Goal: Task Accomplishment & Management: Complete application form

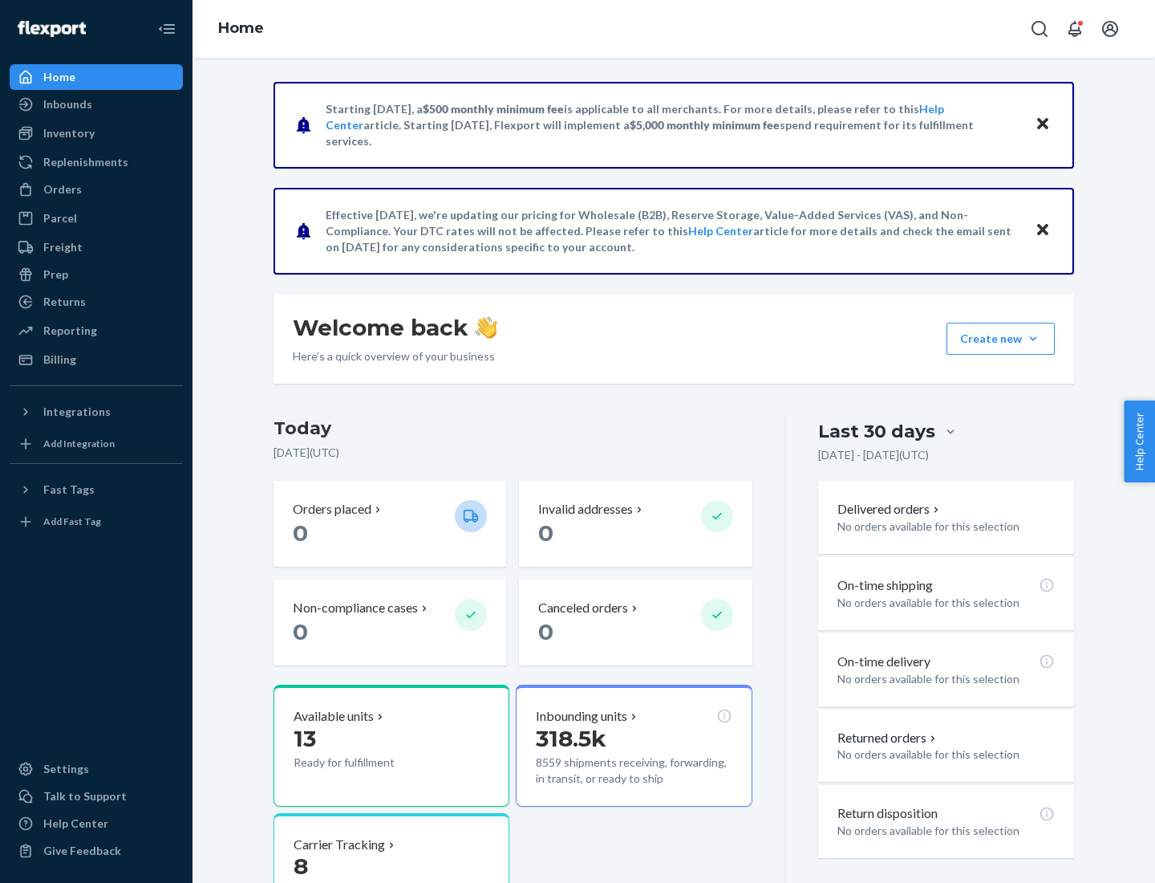
click at [1033, 339] on button "Create new Create new inbound Create new order Create new product" at bounding box center [1001, 339] width 108 height 32
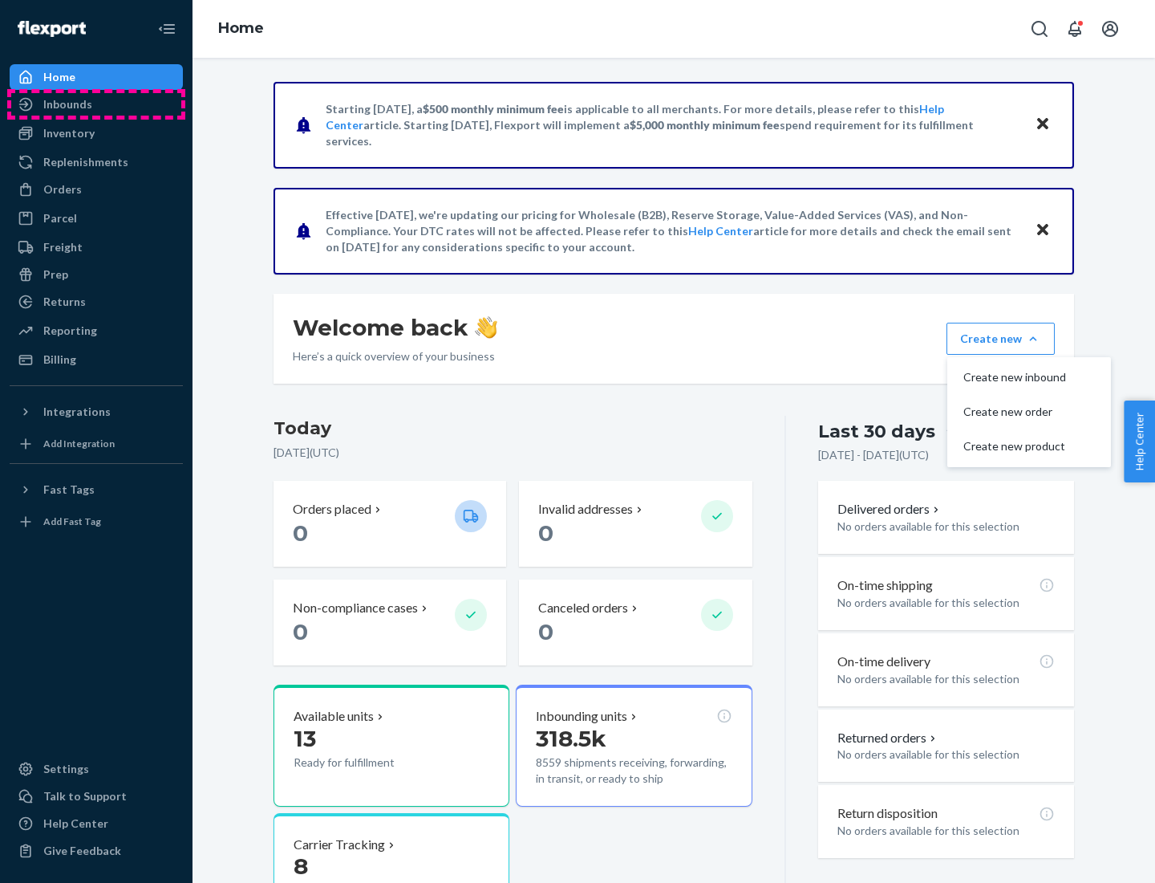
click at [96, 104] on div "Inbounds" at bounding box center [96, 104] width 170 height 22
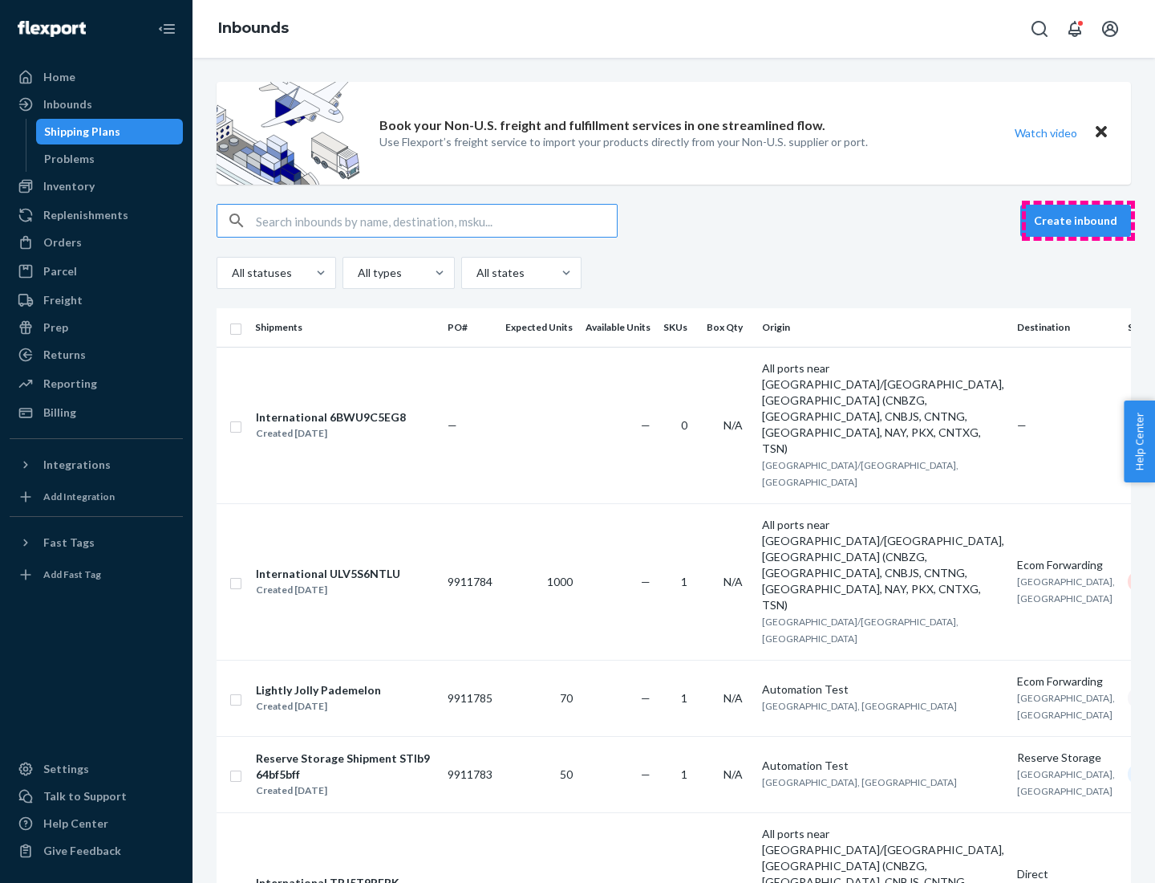
click at [1078, 221] on button "Create inbound" at bounding box center [1076, 221] width 111 height 32
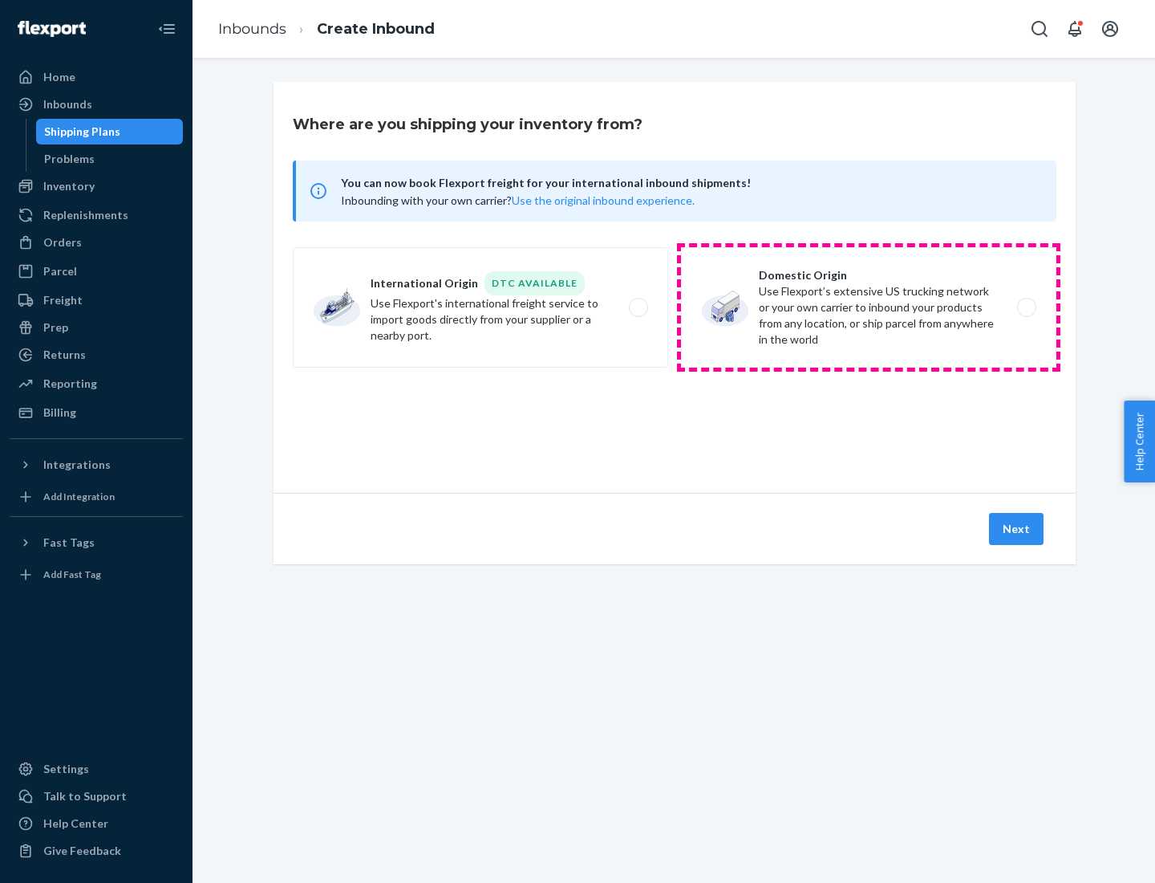
click at [869, 307] on label "Domestic Origin Use Flexport’s extensive US trucking network or your own carrie…" at bounding box center [868, 307] width 375 height 120
click at [1026, 307] on input "Domestic Origin Use Flexport’s extensive US trucking network or your own carrie…" at bounding box center [1031, 307] width 10 height 10
radio input "true"
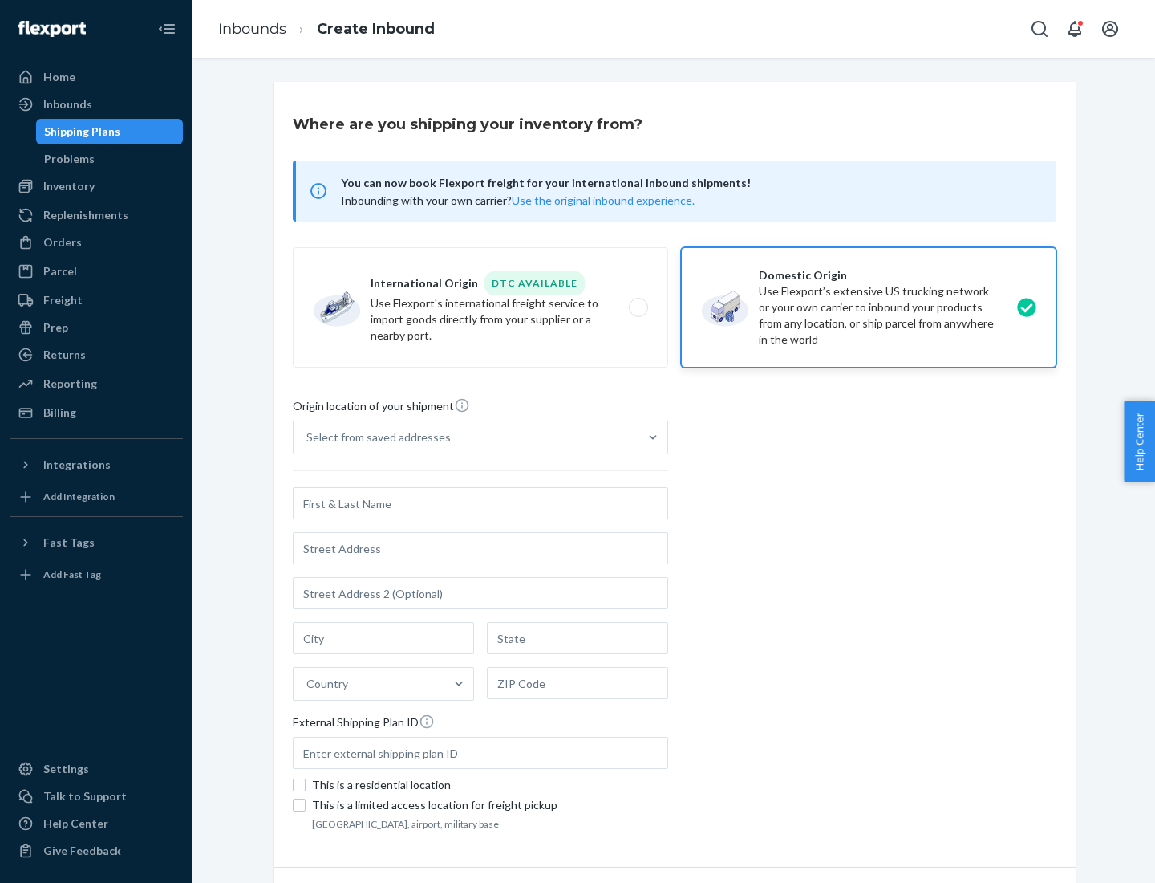
click at [375, 437] on div "Select from saved addresses" at bounding box center [378, 437] width 144 height 16
click at [308, 437] on input "Select from saved addresses" at bounding box center [307, 437] width 2 height 16
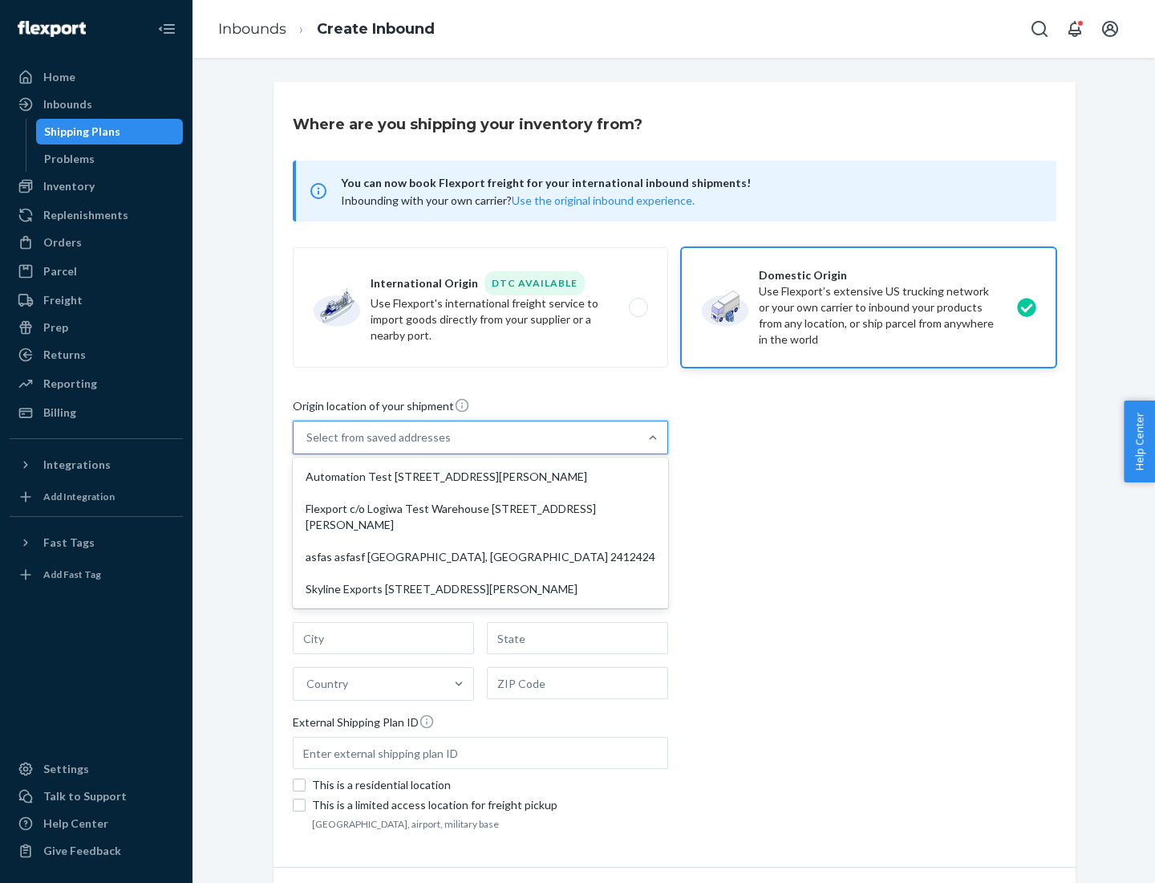
scroll to position [6, 0]
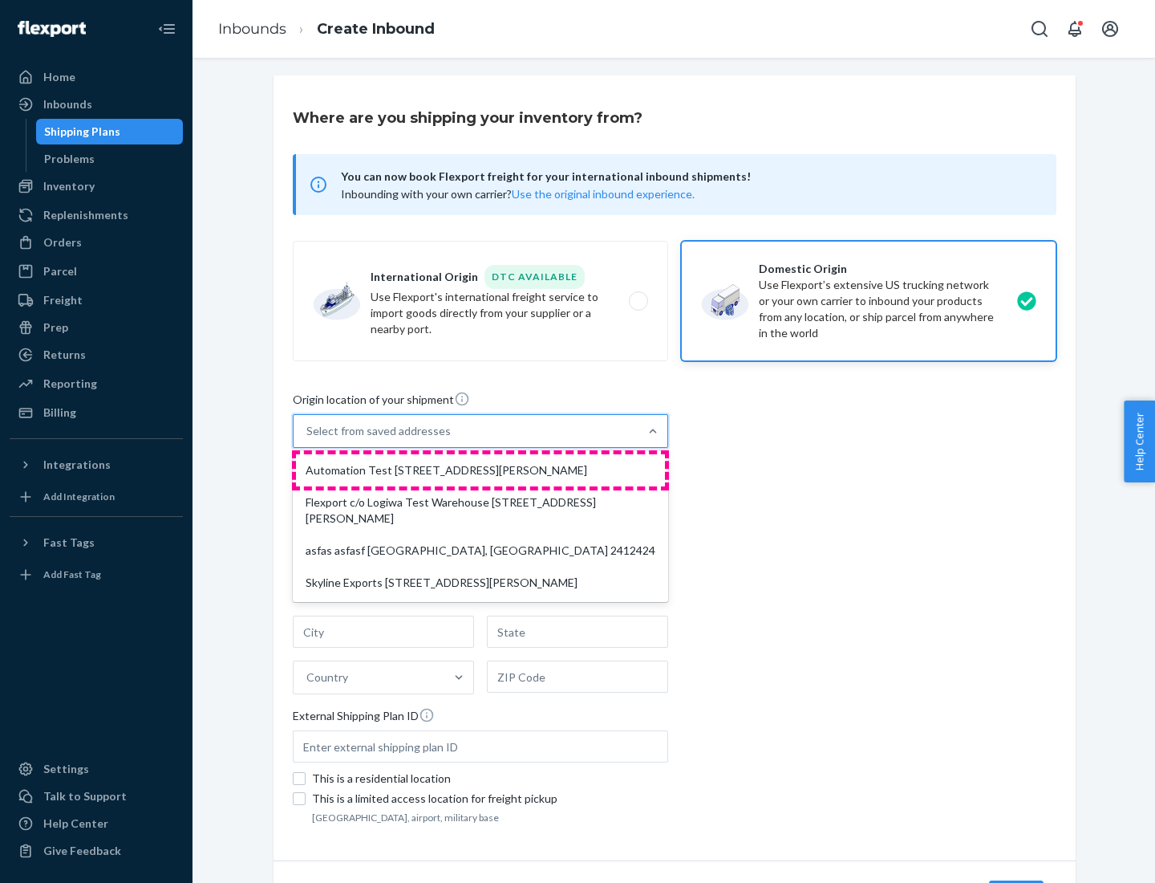
click at [481, 470] on div "Automation Test [STREET_ADDRESS][PERSON_NAME]" at bounding box center [480, 470] width 369 height 32
click at [308, 439] on input "option Automation Test [STREET_ADDRESS][PERSON_NAME] focused, 1 of 4. 4 results…" at bounding box center [307, 431] width 2 height 16
type input "Automation Test"
type input "9th Floor"
type input "[GEOGRAPHIC_DATA]"
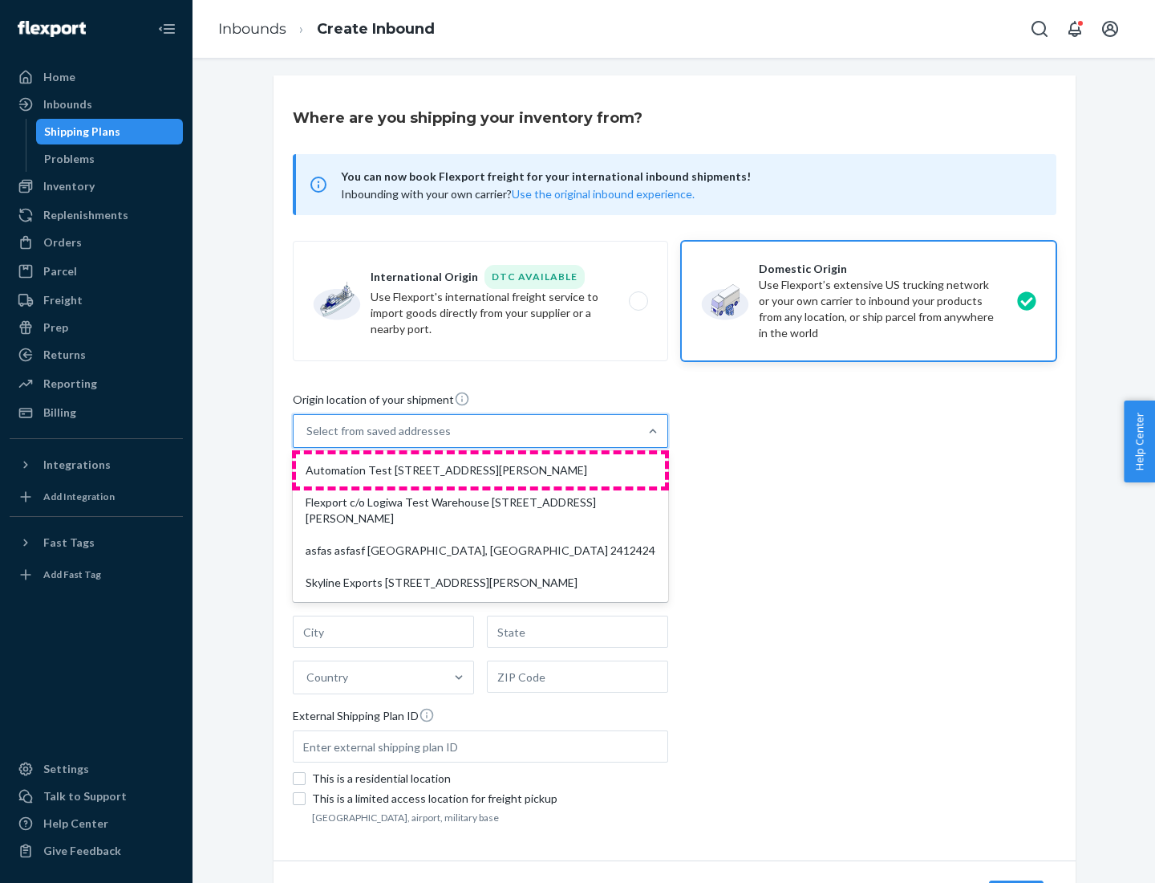
type input "CA"
type input "94104"
type input "[STREET_ADDRESS][PERSON_NAME]"
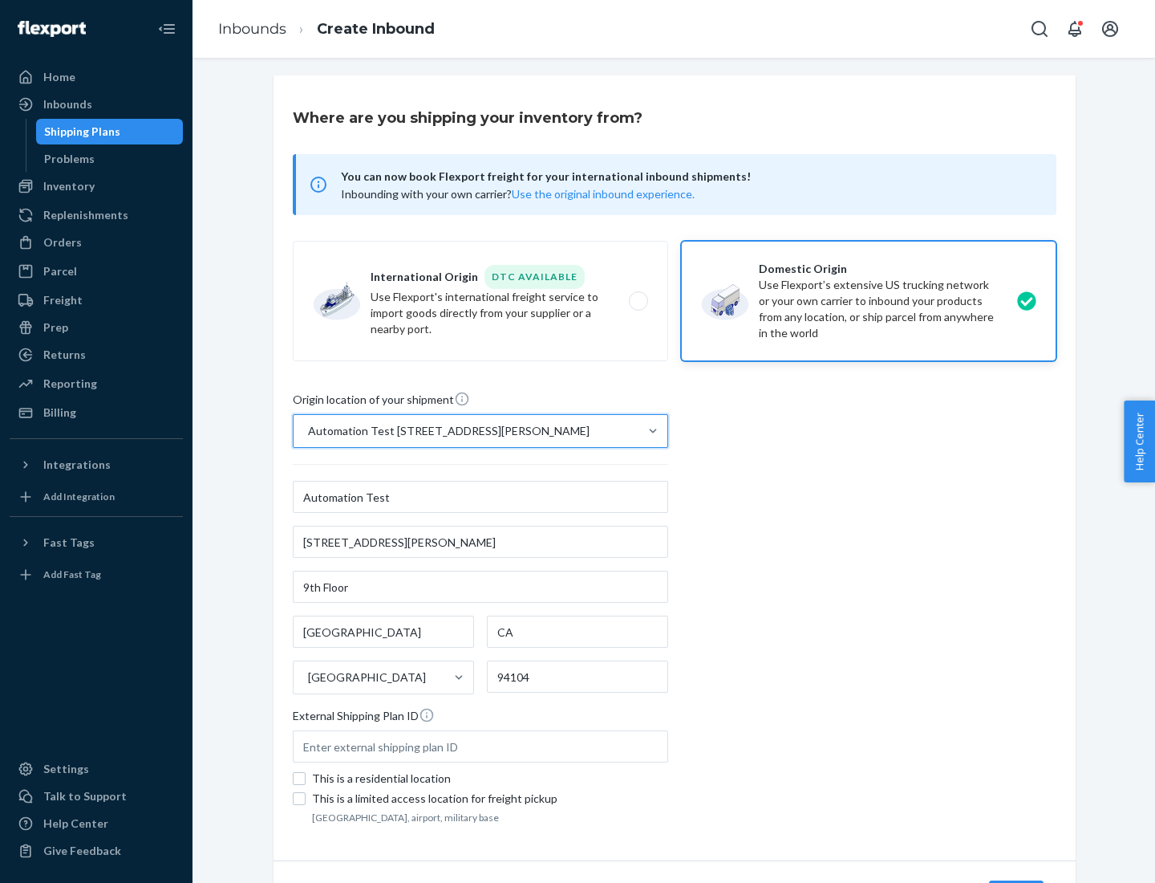
scroll to position [94, 0]
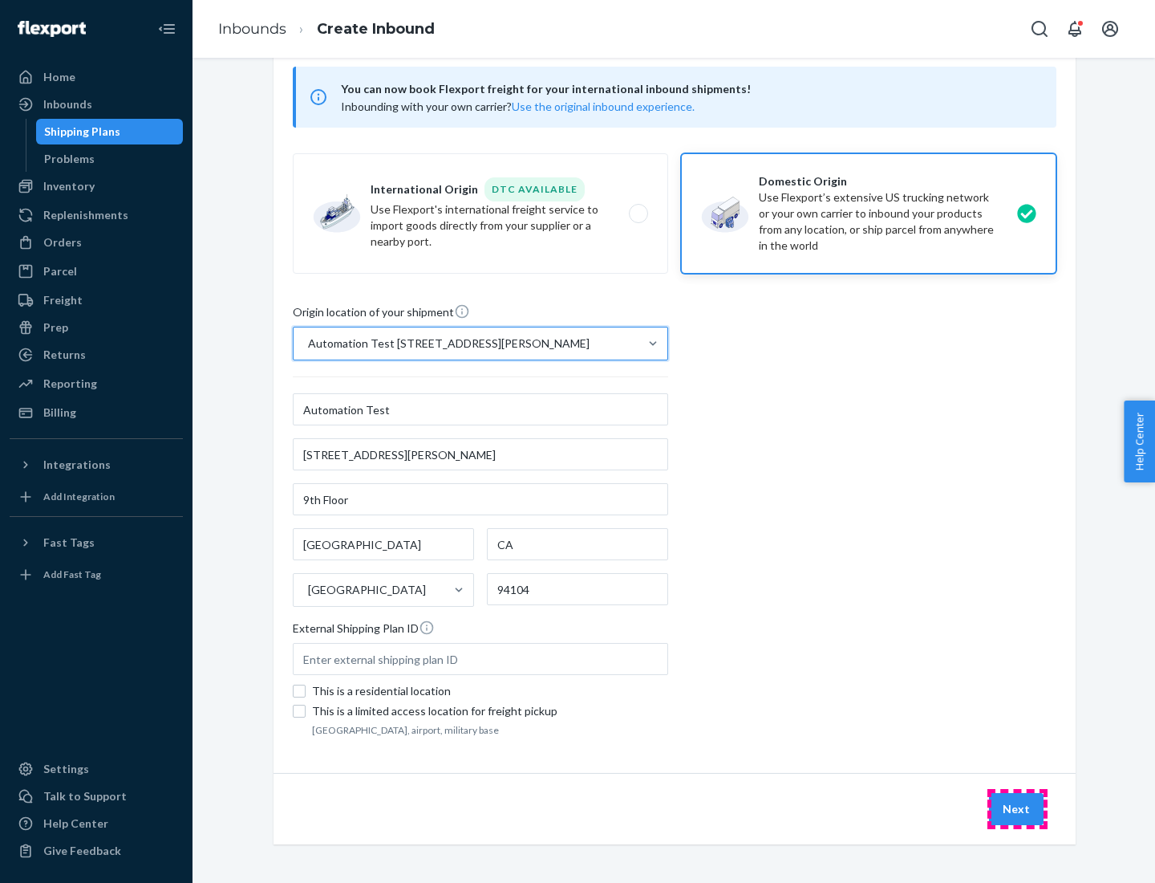
click at [1017, 809] on button "Next" at bounding box center [1016, 809] width 55 height 32
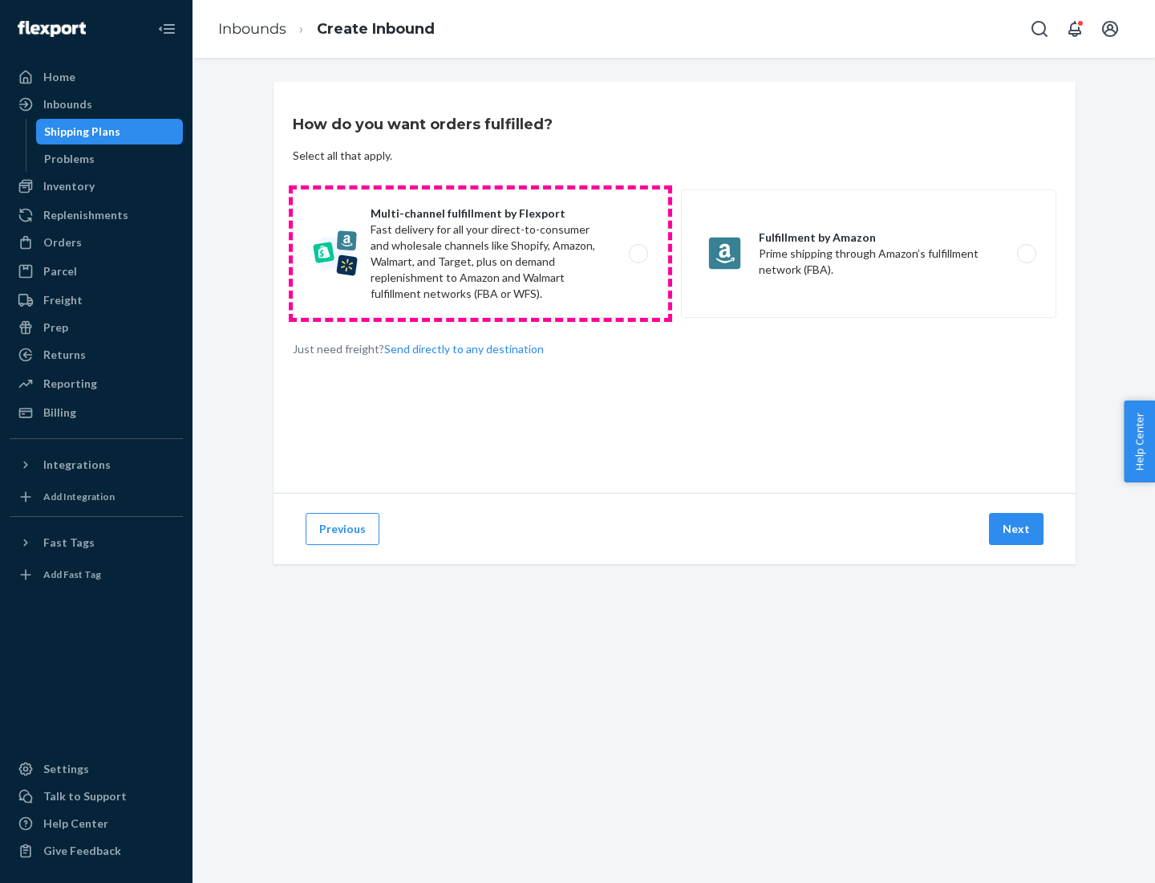
click at [481, 254] on label "Multi-channel fulfillment by Flexport Fast delivery for all your direct-to-cons…" at bounding box center [480, 253] width 375 height 128
click at [638, 254] on input "Multi-channel fulfillment by Flexport Fast delivery for all your direct-to-cons…" at bounding box center [643, 254] width 10 height 10
radio input "true"
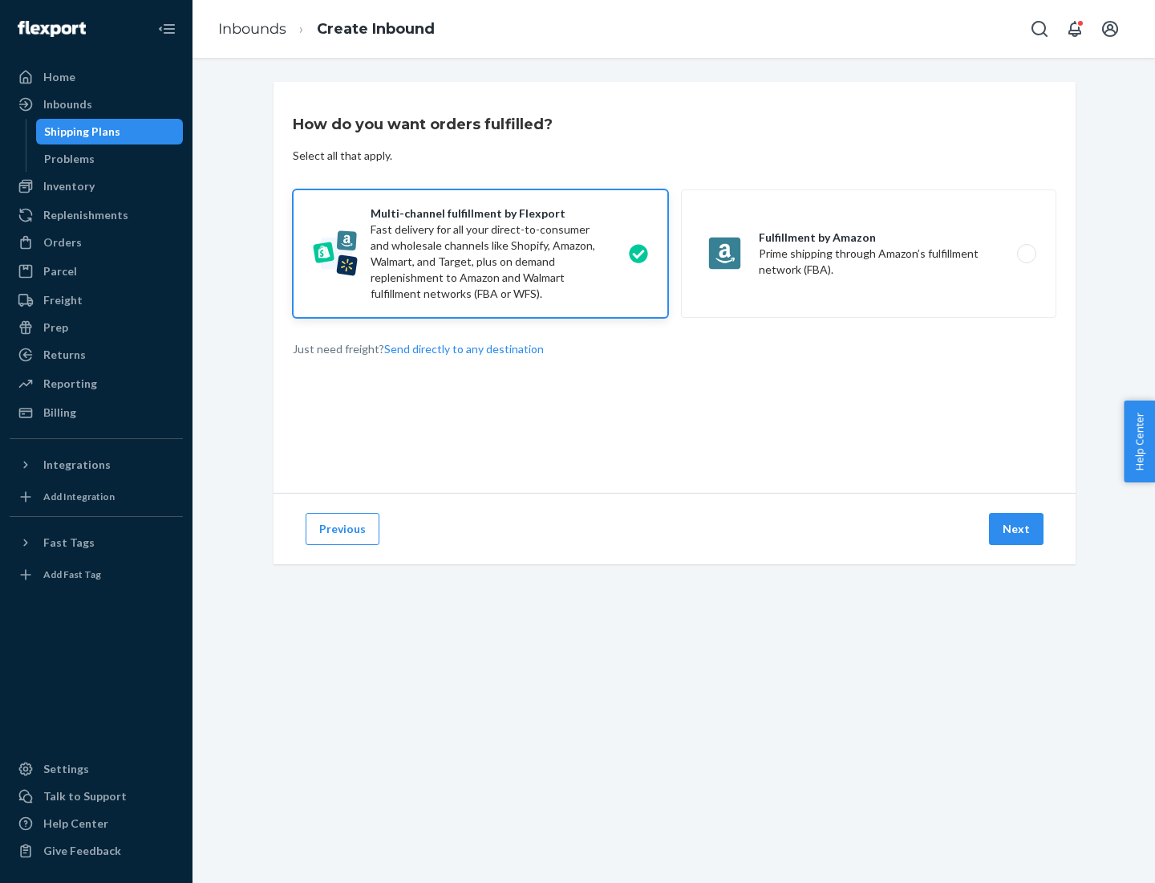
click at [1017, 529] on button "Next" at bounding box center [1016, 529] width 55 height 32
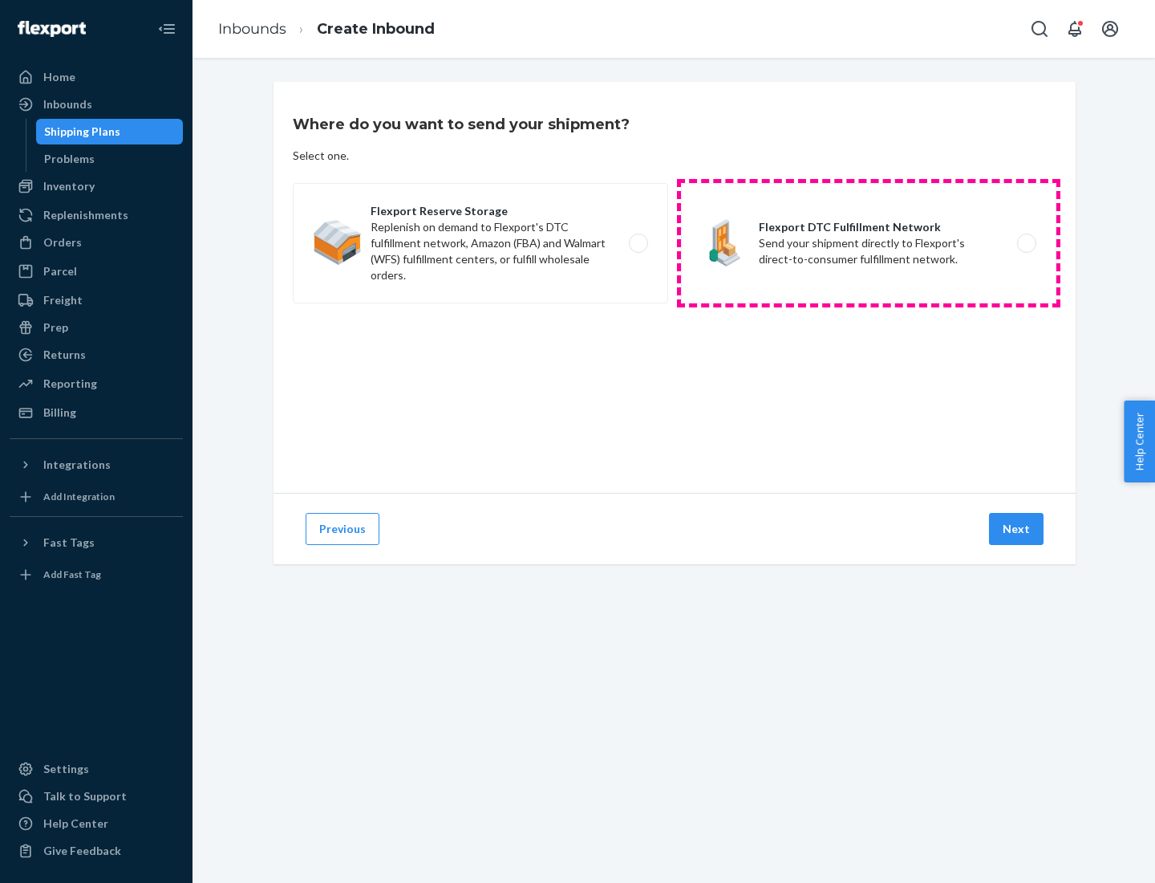
click at [869, 243] on label "Flexport DTC Fulfillment Network Send your shipment directly to Flexport's dire…" at bounding box center [868, 243] width 375 height 120
click at [1026, 243] on input "Flexport DTC Fulfillment Network Send your shipment directly to Flexport's dire…" at bounding box center [1031, 243] width 10 height 10
radio input "true"
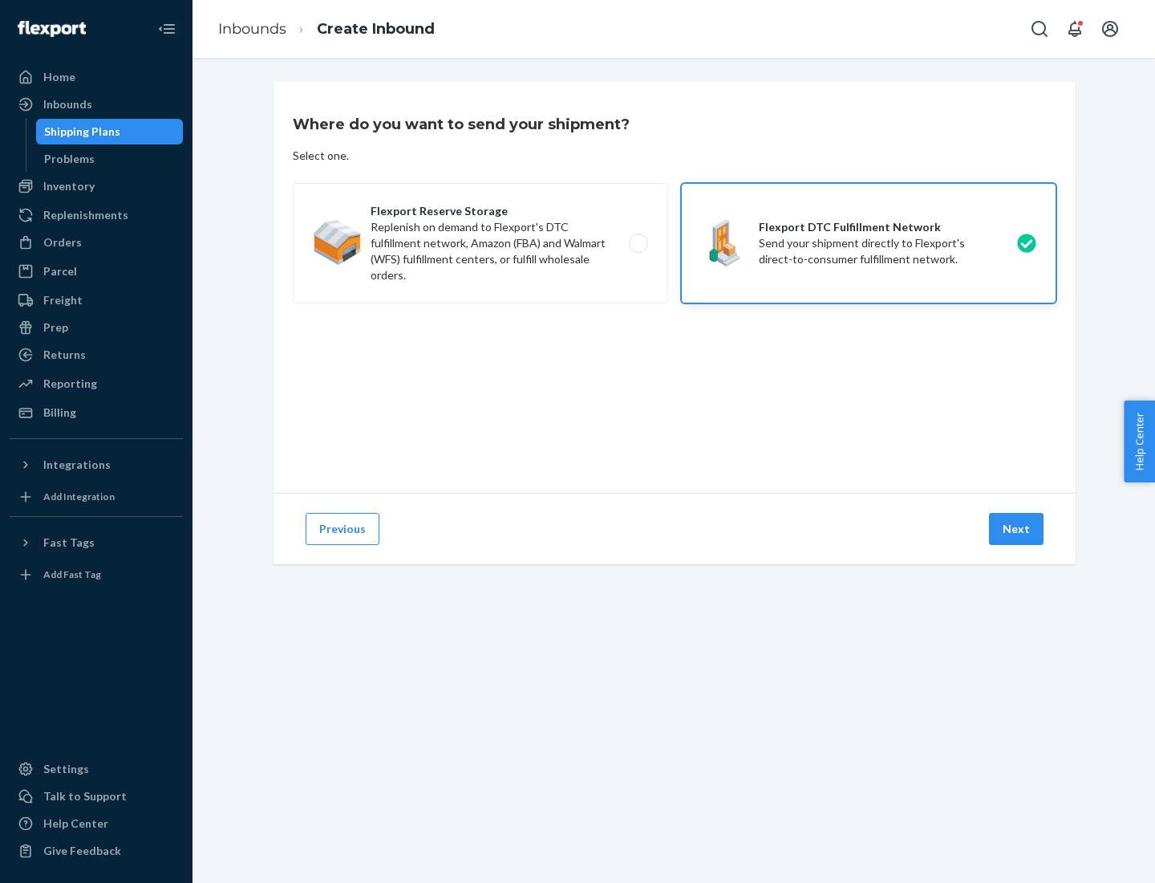
click at [1017, 529] on button "Next" at bounding box center [1016, 529] width 55 height 32
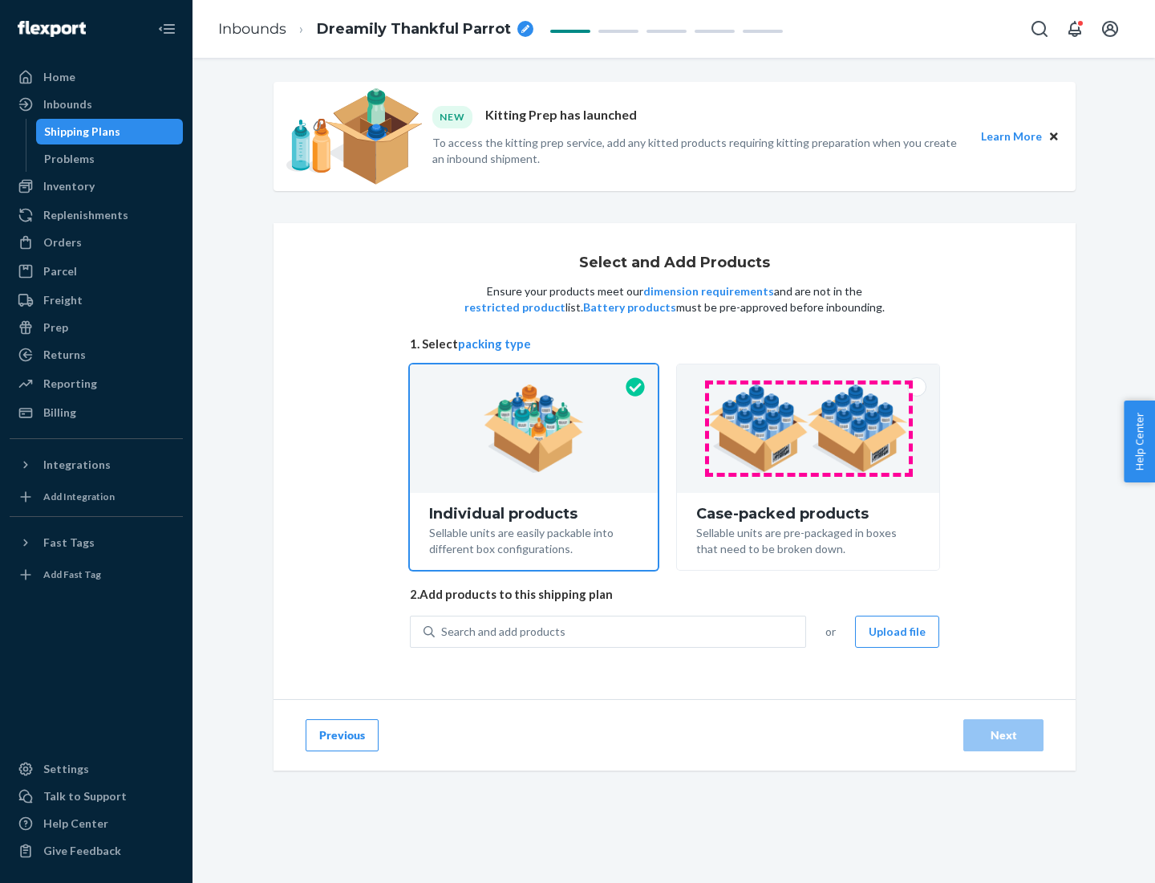
click at [809, 428] on img at bounding box center [808, 428] width 200 height 88
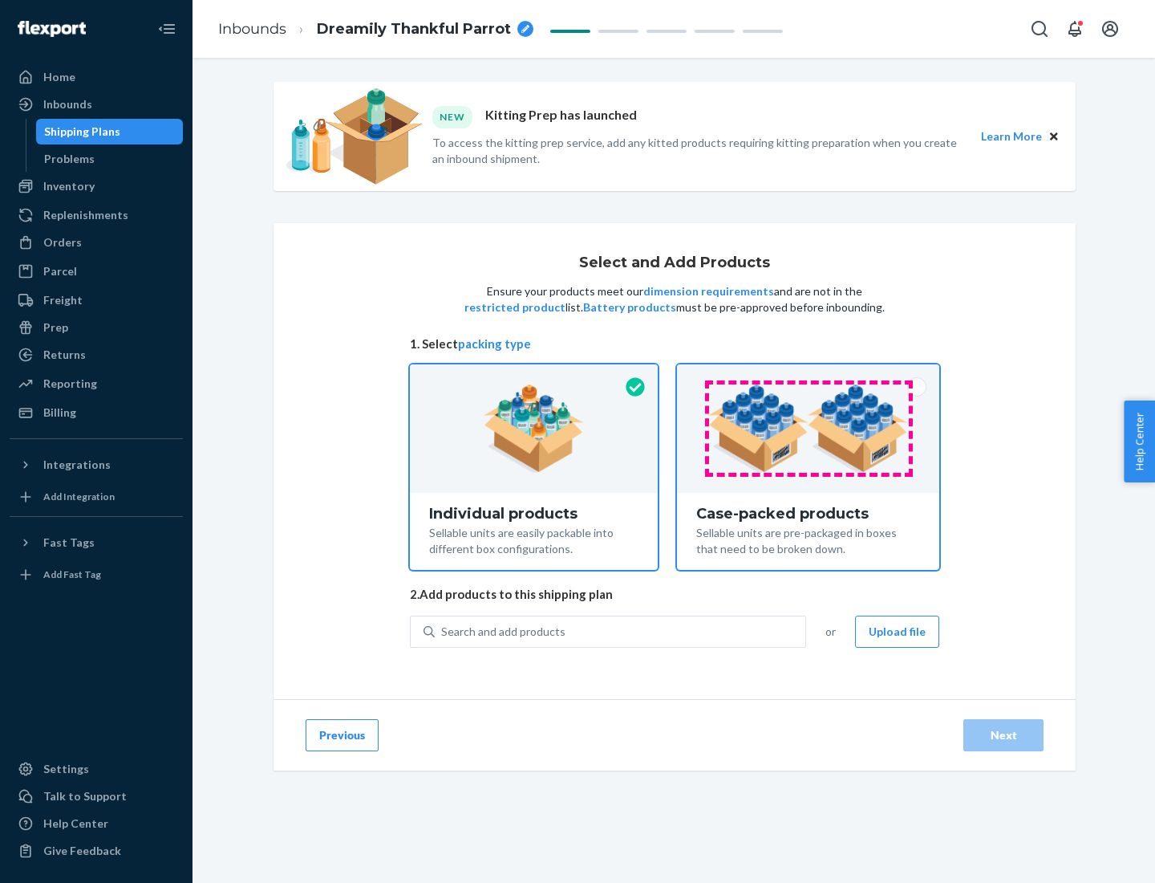
click at [809, 375] on input "Case-packed products Sellable units are pre-packaged in boxes that need to be b…" at bounding box center [808, 369] width 10 height 10
radio input "true"
radio input "false"
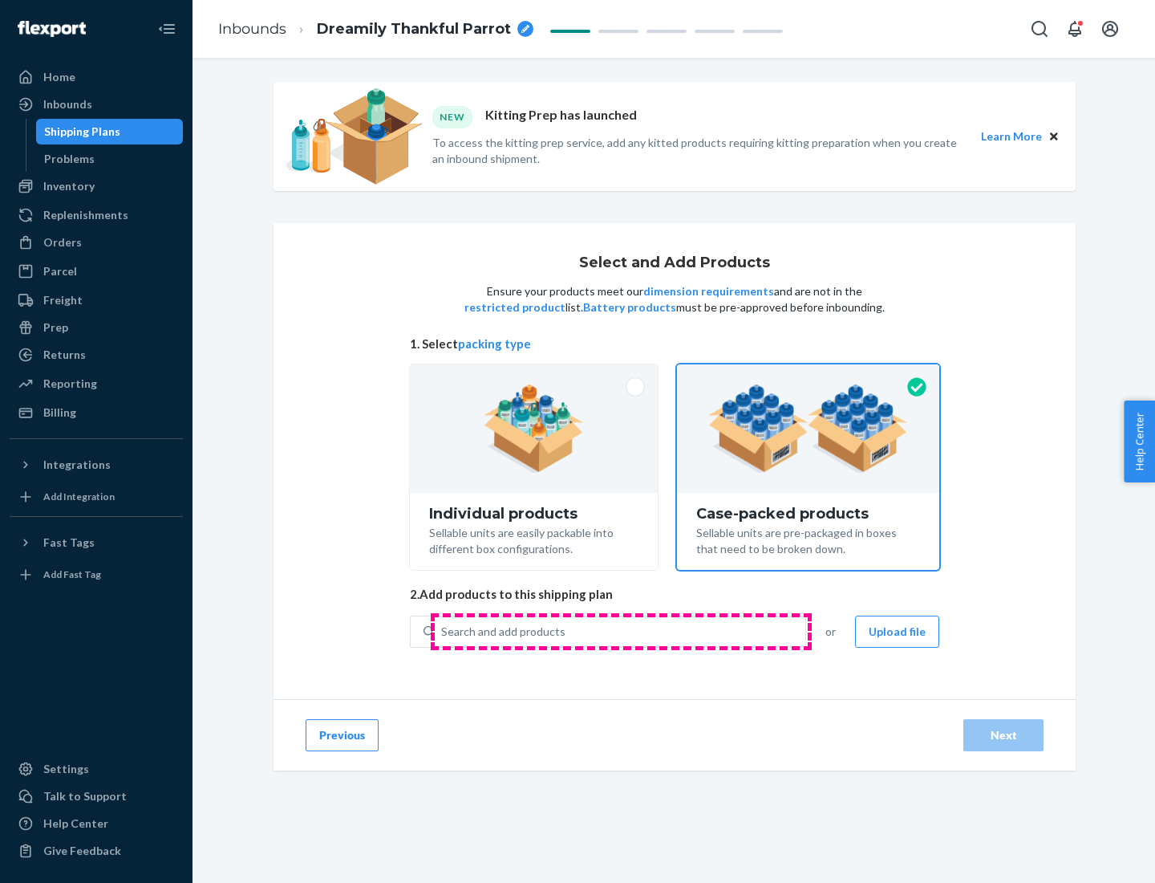
click at [621, 631] on div "Search and add products" at bounding box center [620, 631] width 371 height 29
click at [443, 631] on input "Search and add products" at bounding box center [442, 631] width 2 height 16
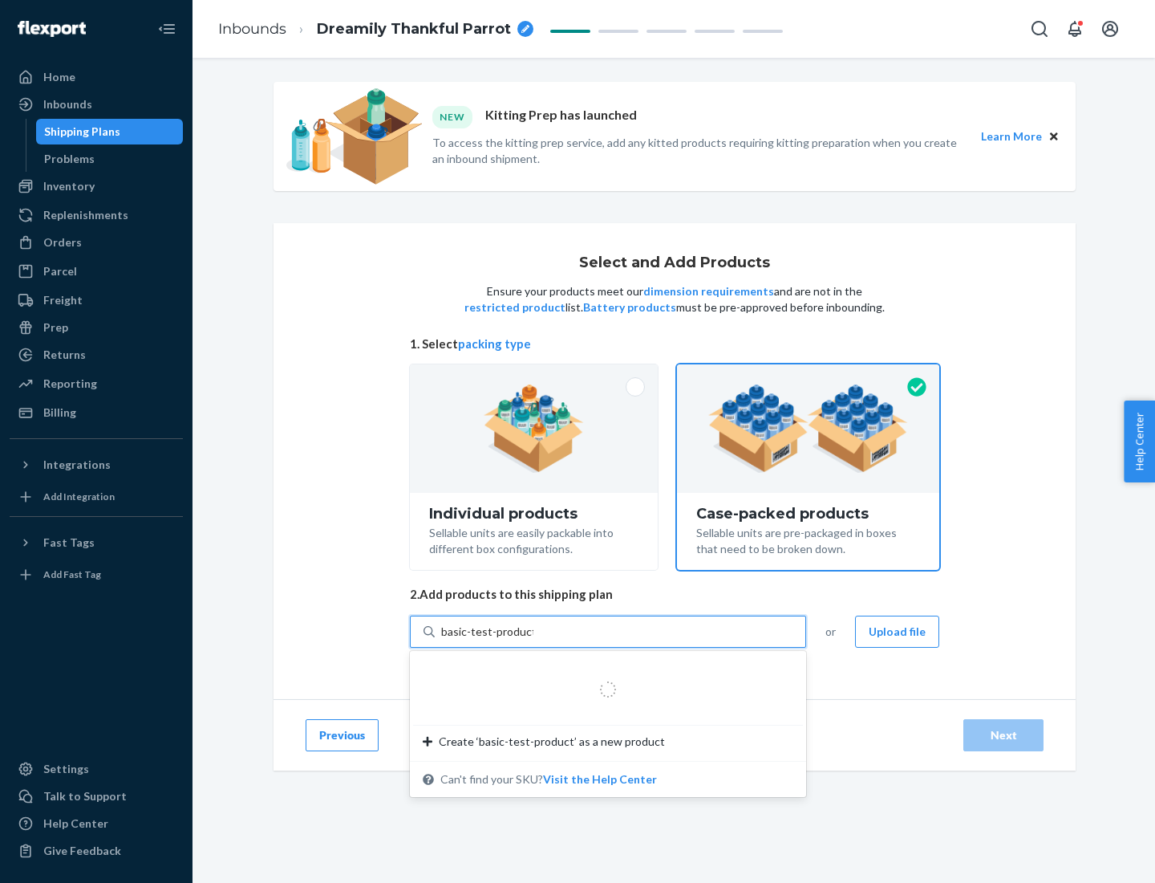
type input "basic-test-product-1"
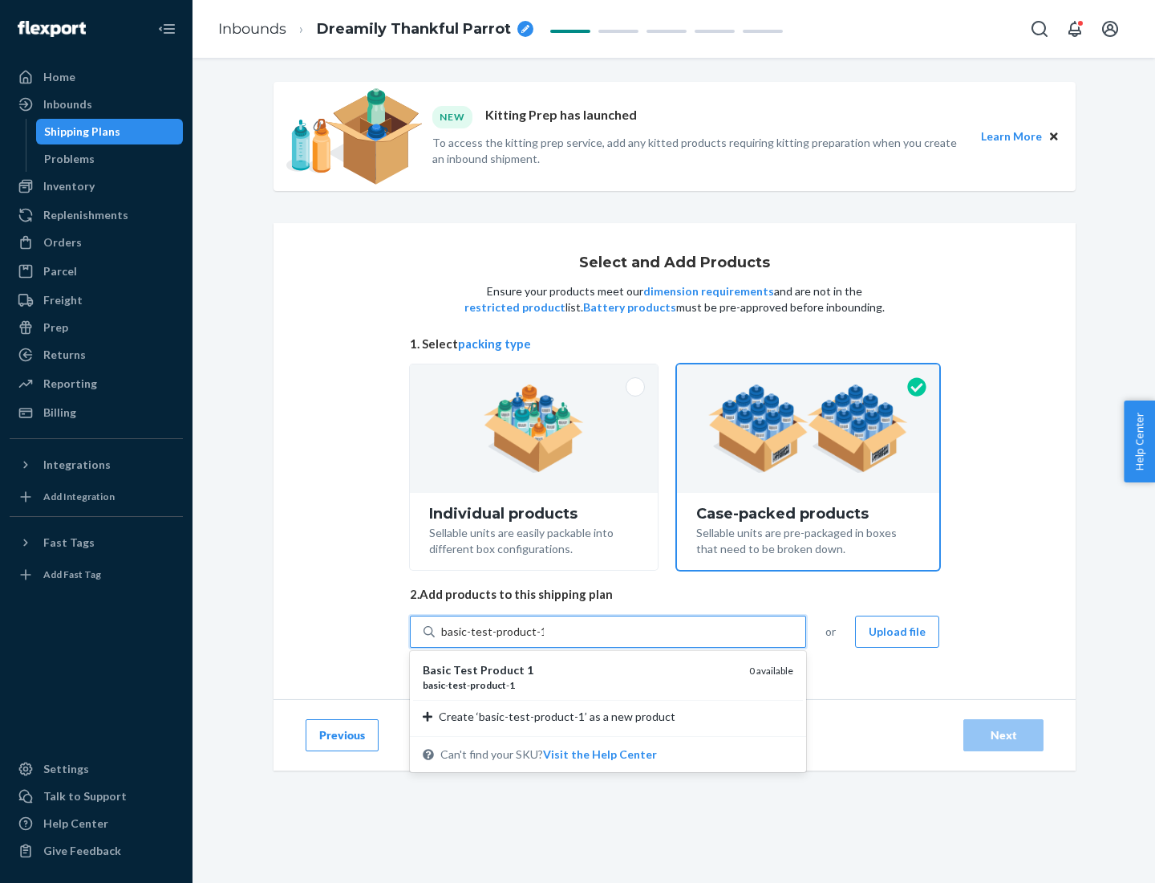
click at [580, 684] on div "basic - test - product - 1" at bounding box center [580, 685] width 314 height 14
click at [544, 639] on input "basic-test-product-1" at bounding box center [492, 631] width 103 height 16
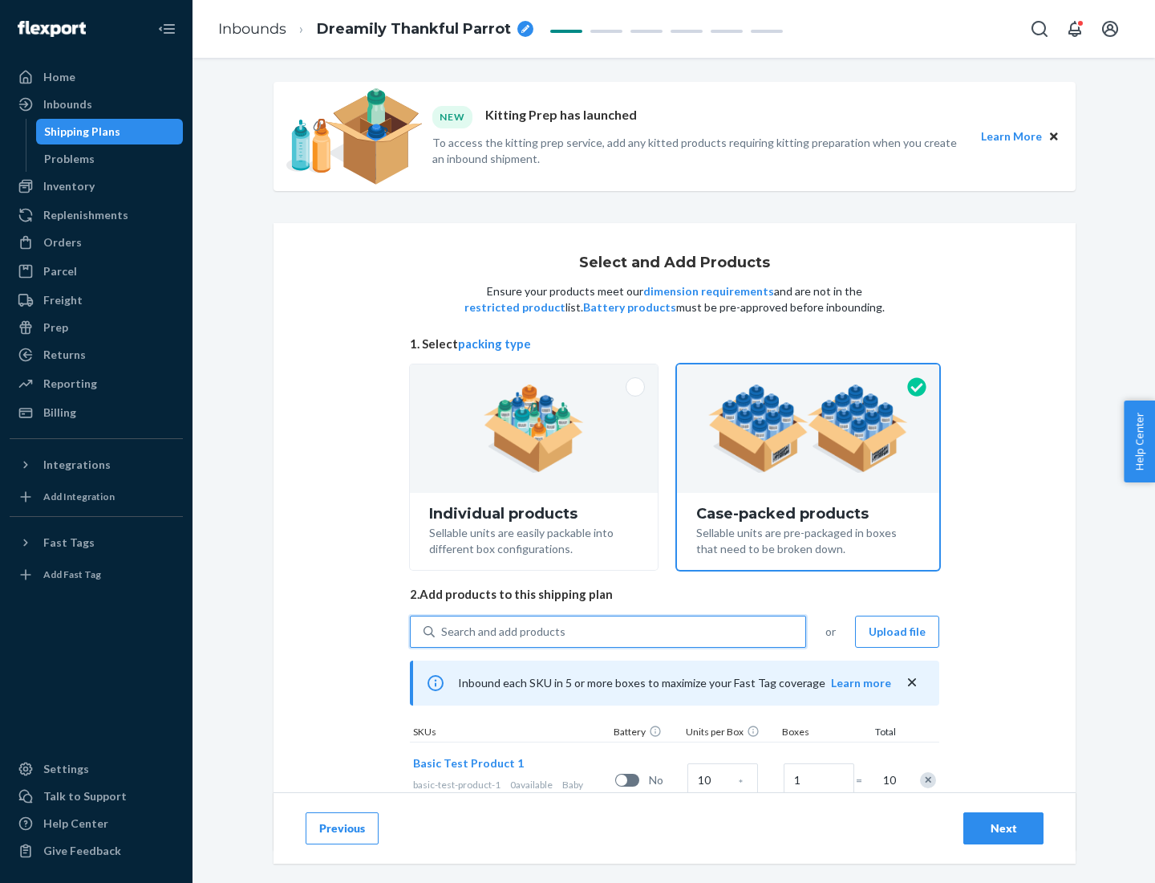
scroll to position [58, 0]
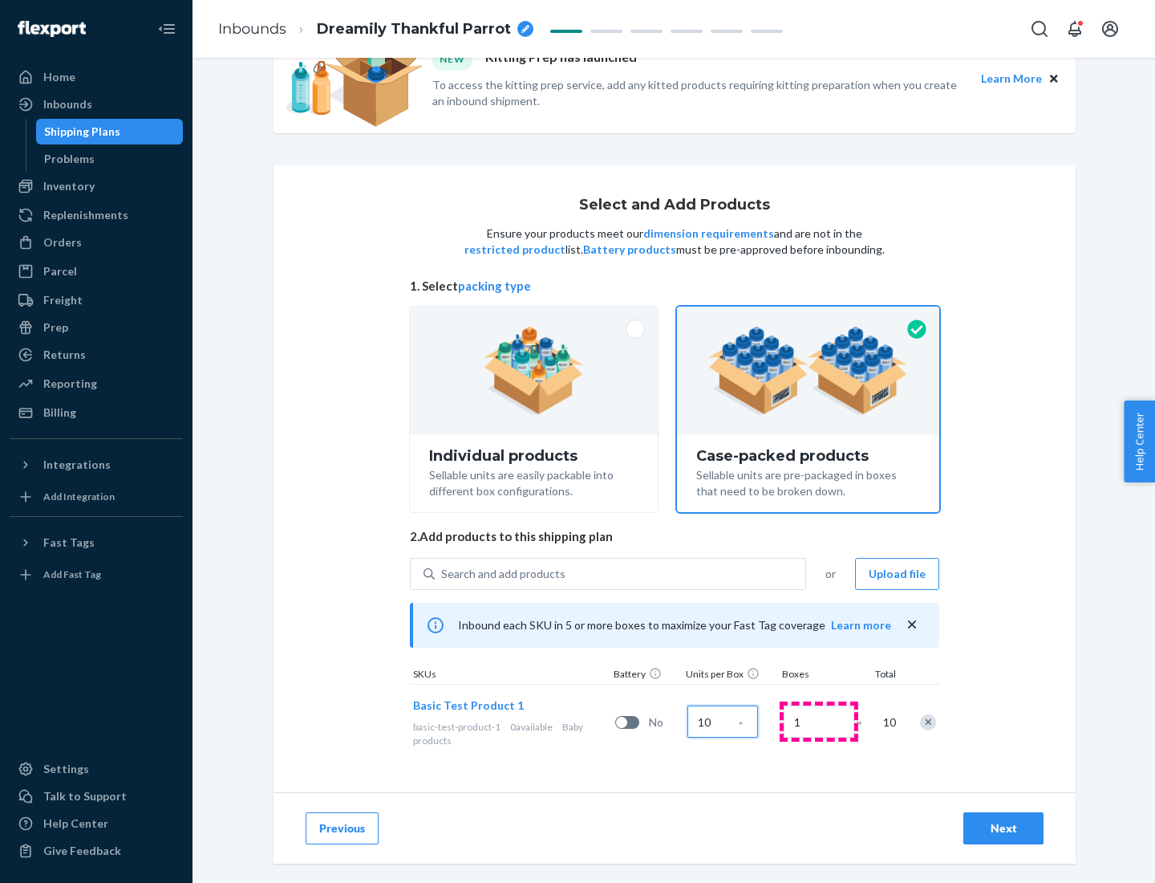
type input "10"
type input "7"
click at [1004, 828] on div "Next" at bounding box center [1003, 828] width 53 height 16
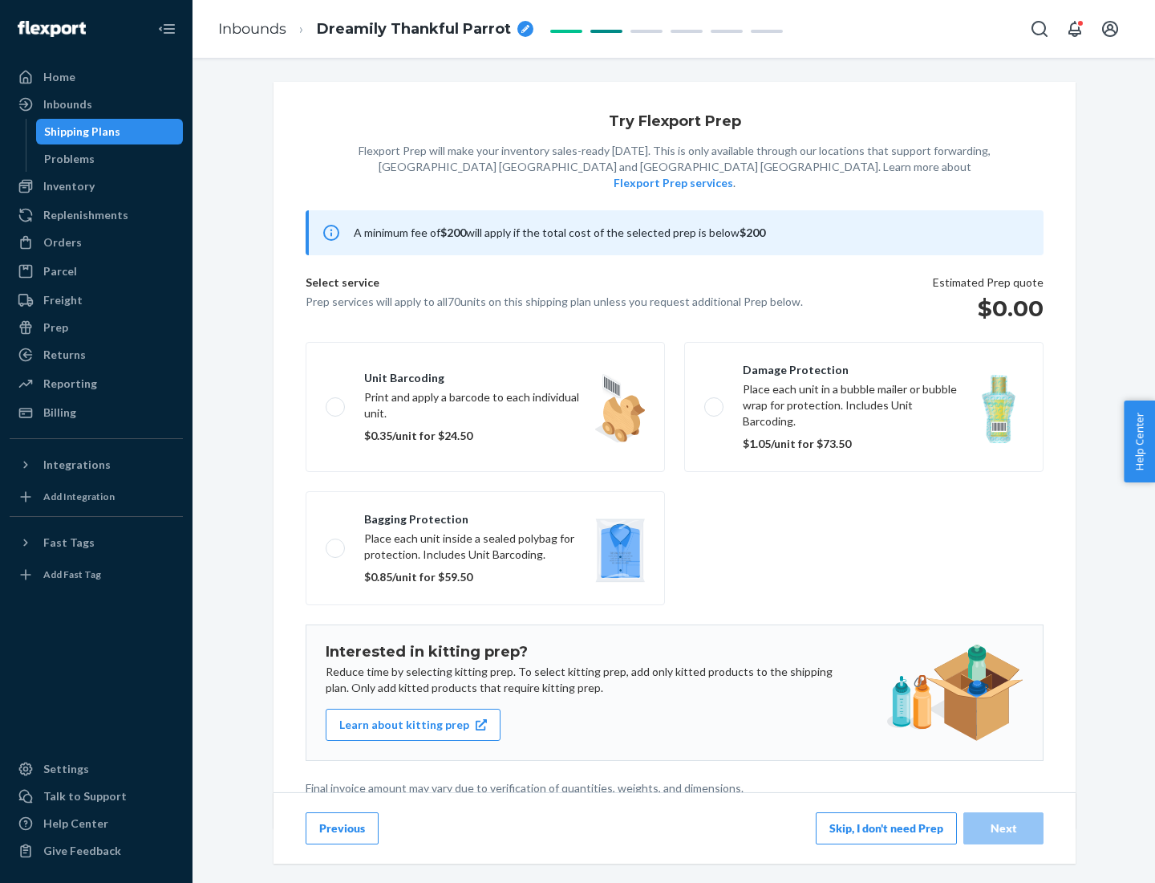
scroll to position [4, 0]
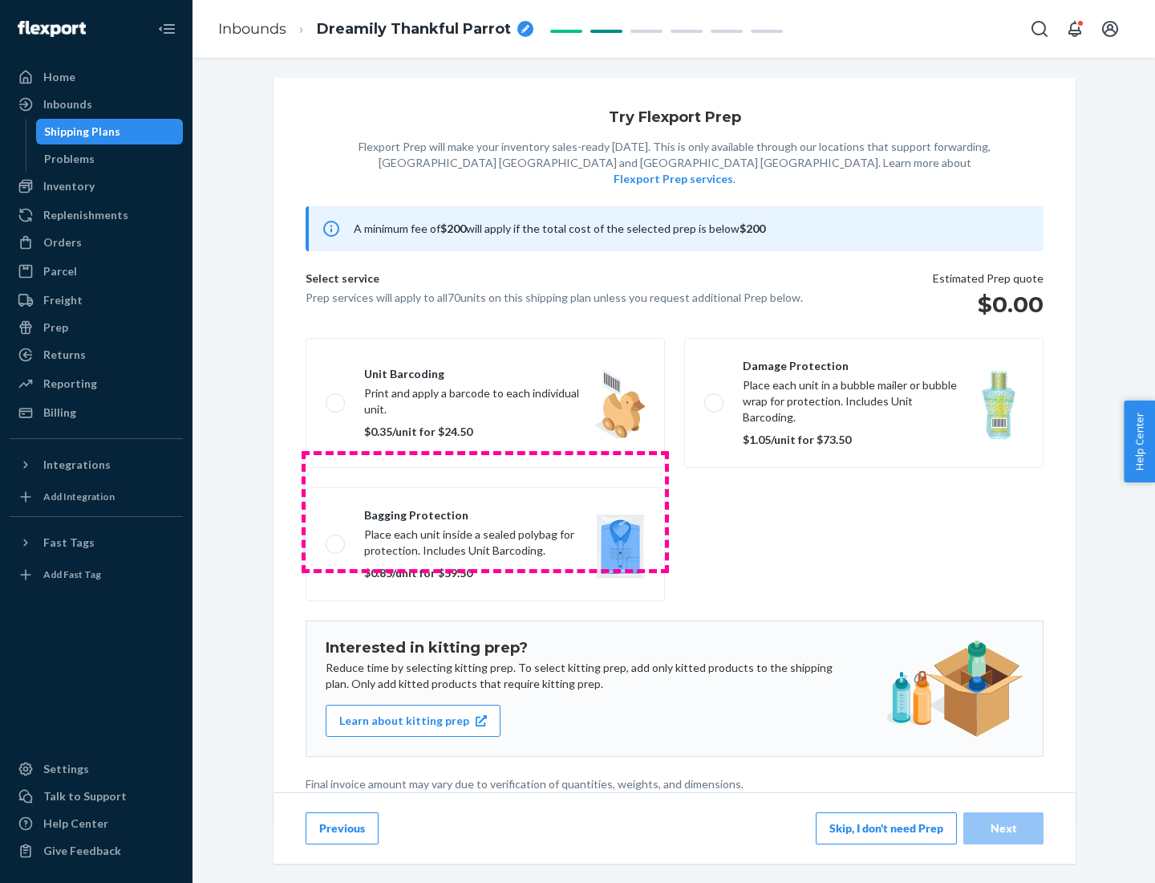
click at [485, 511] on label "Bagging protection Place each unit inside a sealed polybag for protection. Incl…" at bounding box center [485, 544] width 359 height 114
click at [336, 538] on input "Bagging protection Place each unit inside a sealed polybag for protection. Incl…" at bounding box center [331, 543] width 10 height 10
checkbox input "true"
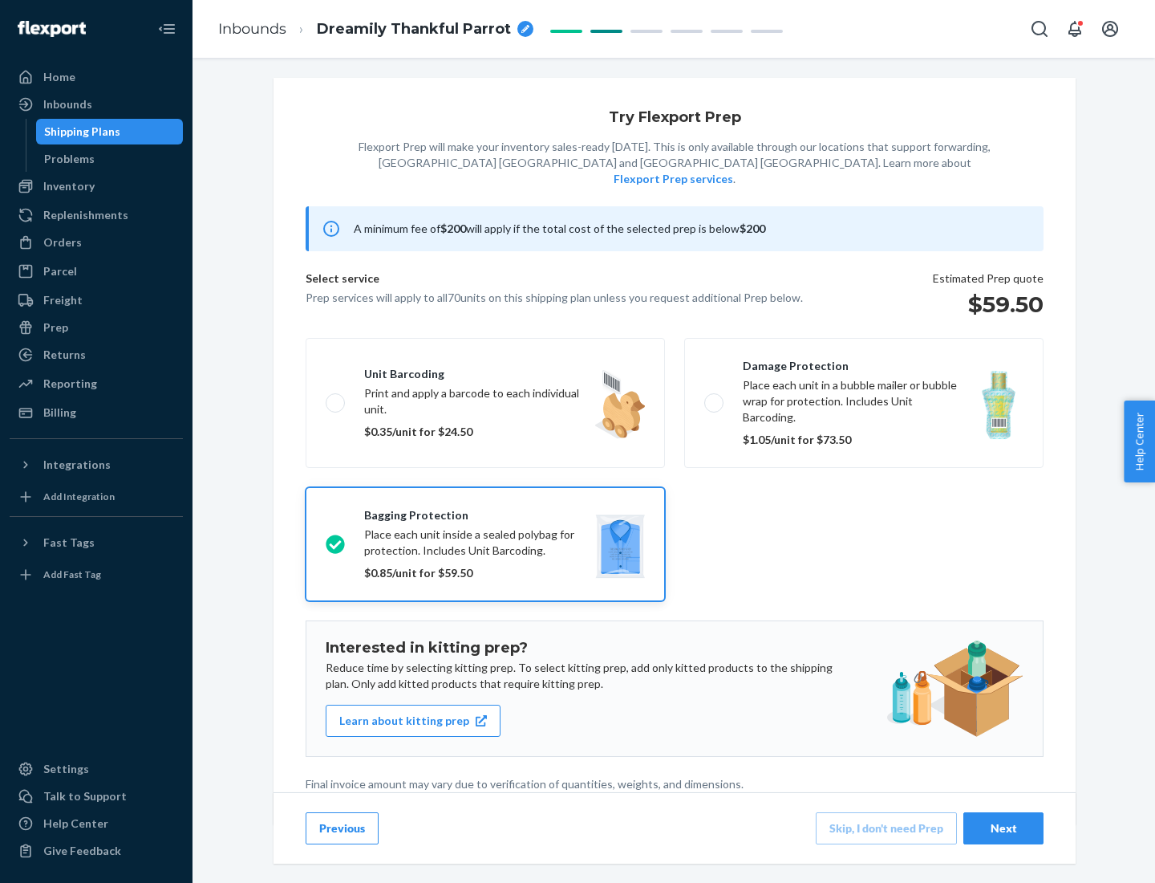
click at [1004, 827] on div "Next" at bounding box center [1003, 828] width 53 height 16
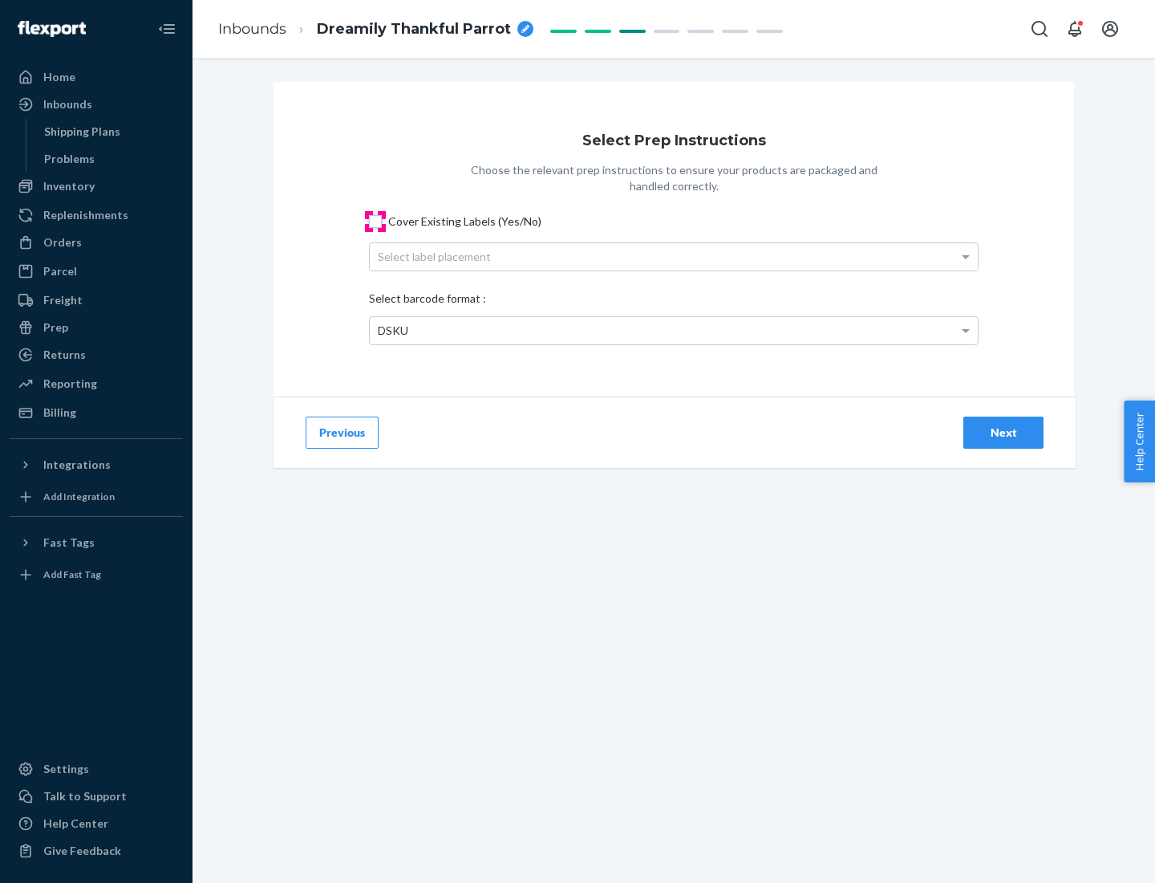
click at [375, 221] on input "Cover Existing Labels (Yes/No)" at bounding box center [375, 221] width 13 height 13
checkbox input "true"
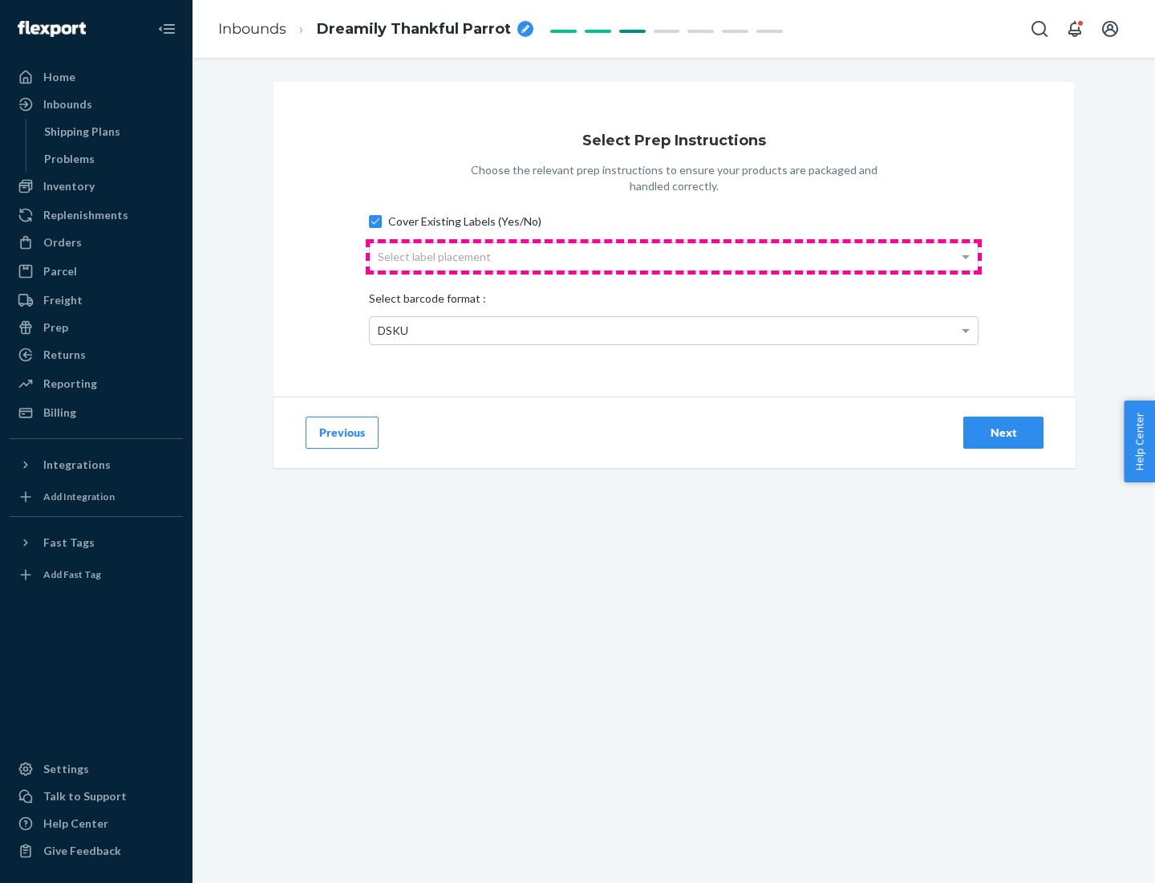
click at [674, 256] on div "Select label placement" at bounding box center [674, 256] width 608 height 27
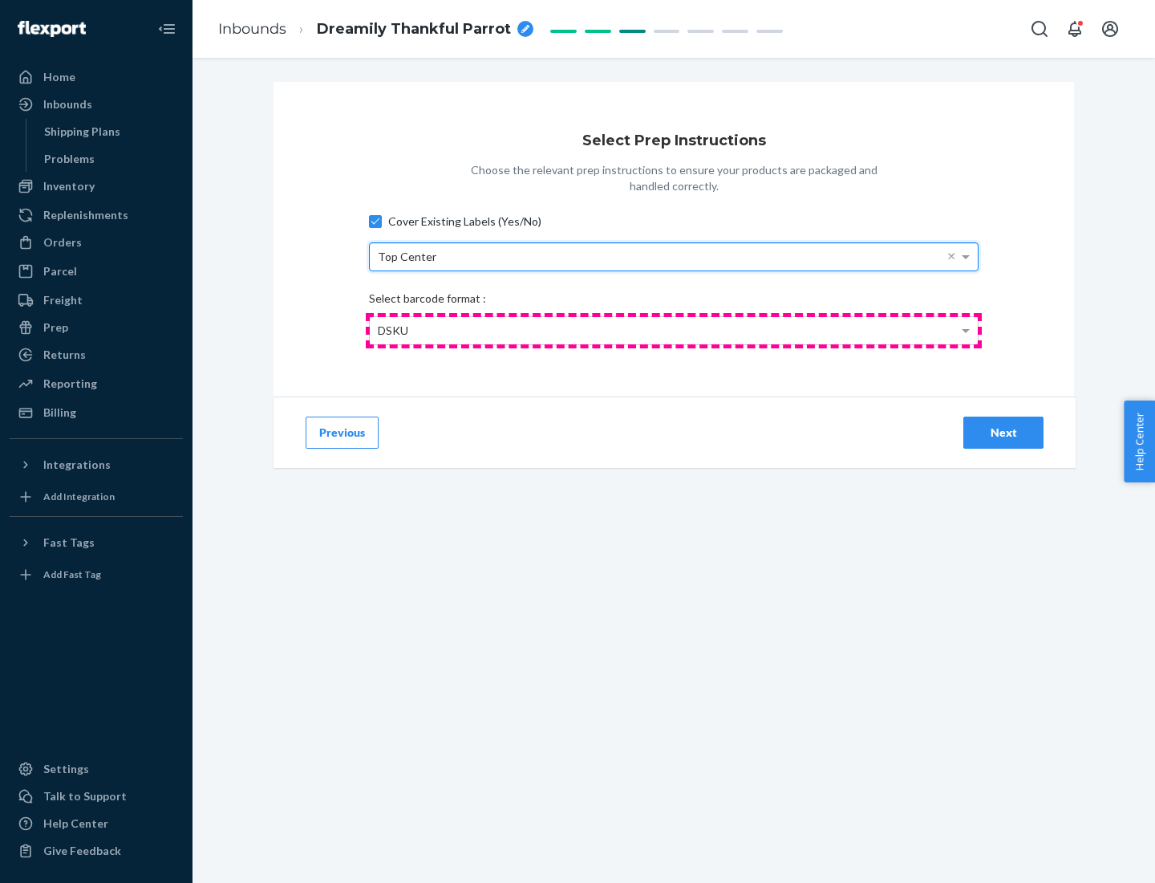
click at [674, 330] on div "DSKU" at bounding box center [674, 330] width 608 height 27
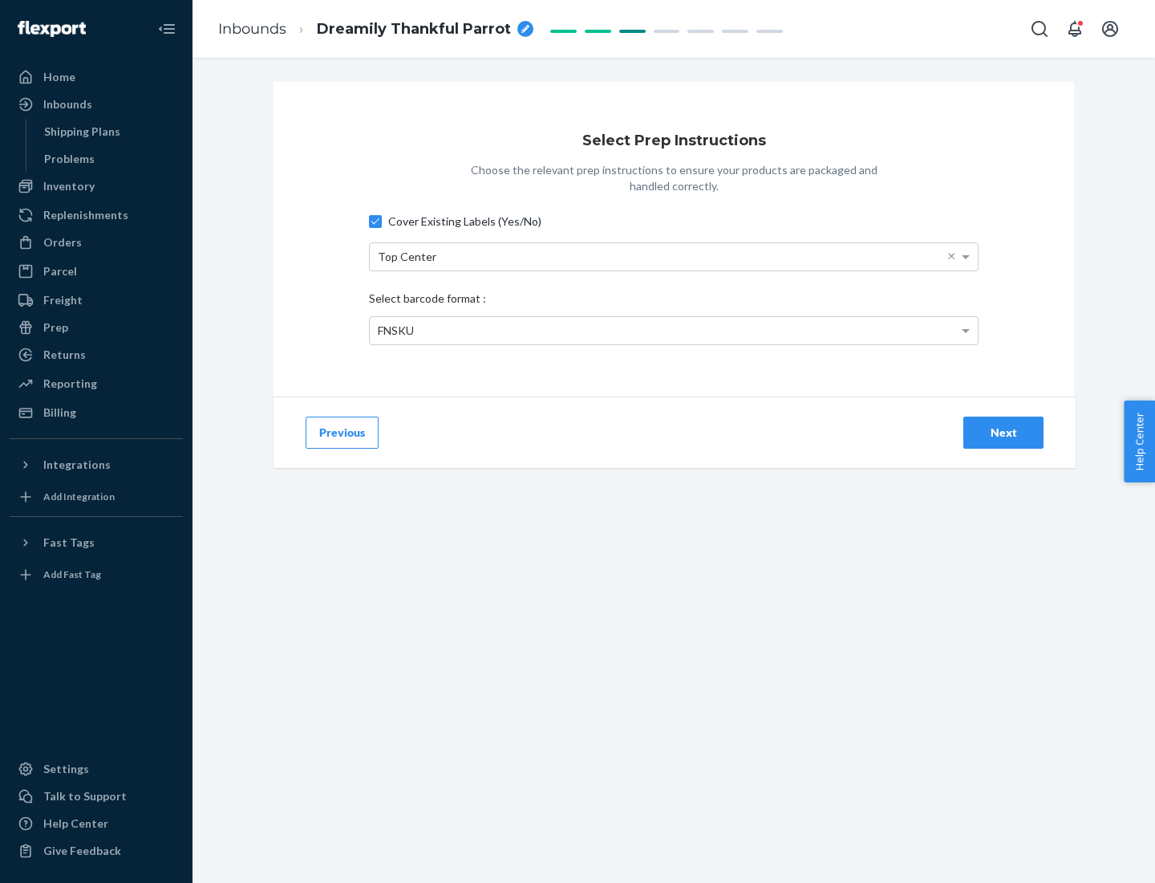
click at [1004, 432] on div "Next" at bounding box center [1003, 432] width 53 height 16
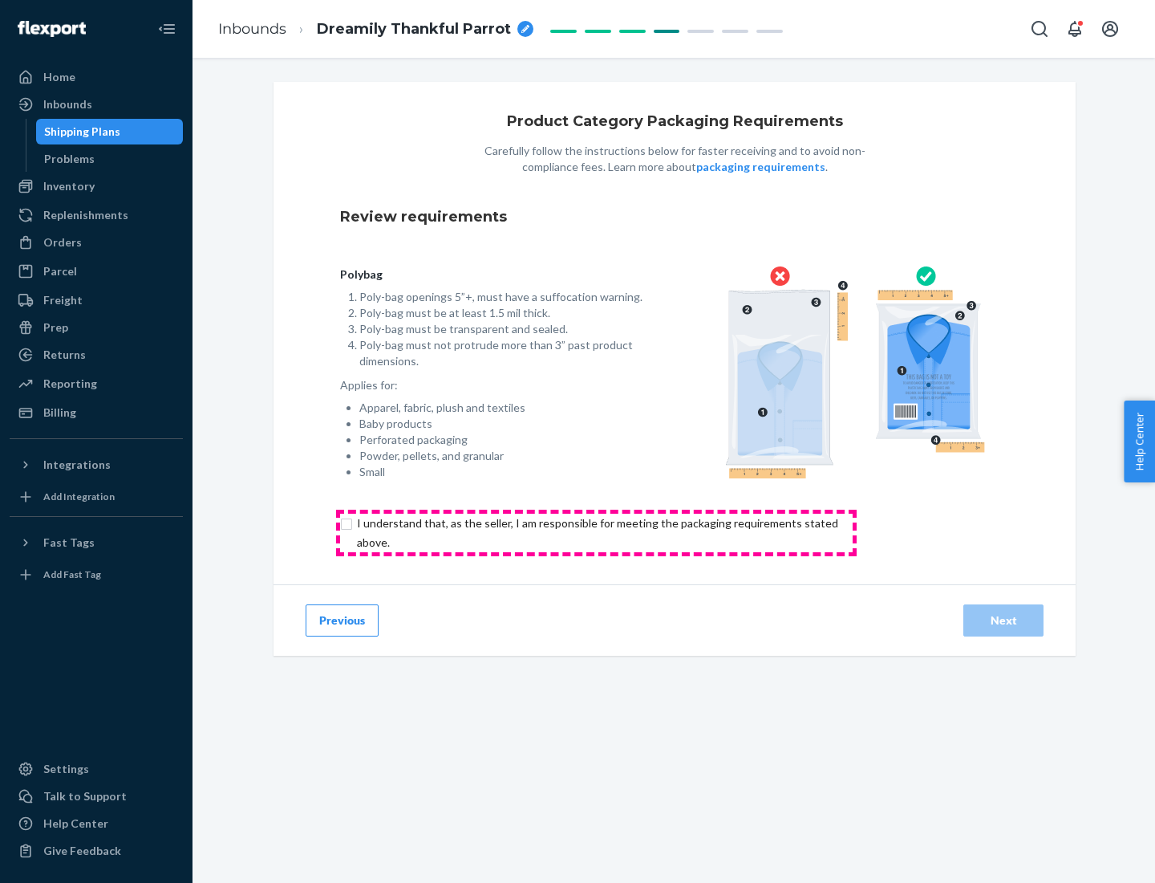
click at [596, 532] on input "checkbox" at bounding box center [607, 532] width 534 height 39
checkbox input "true"
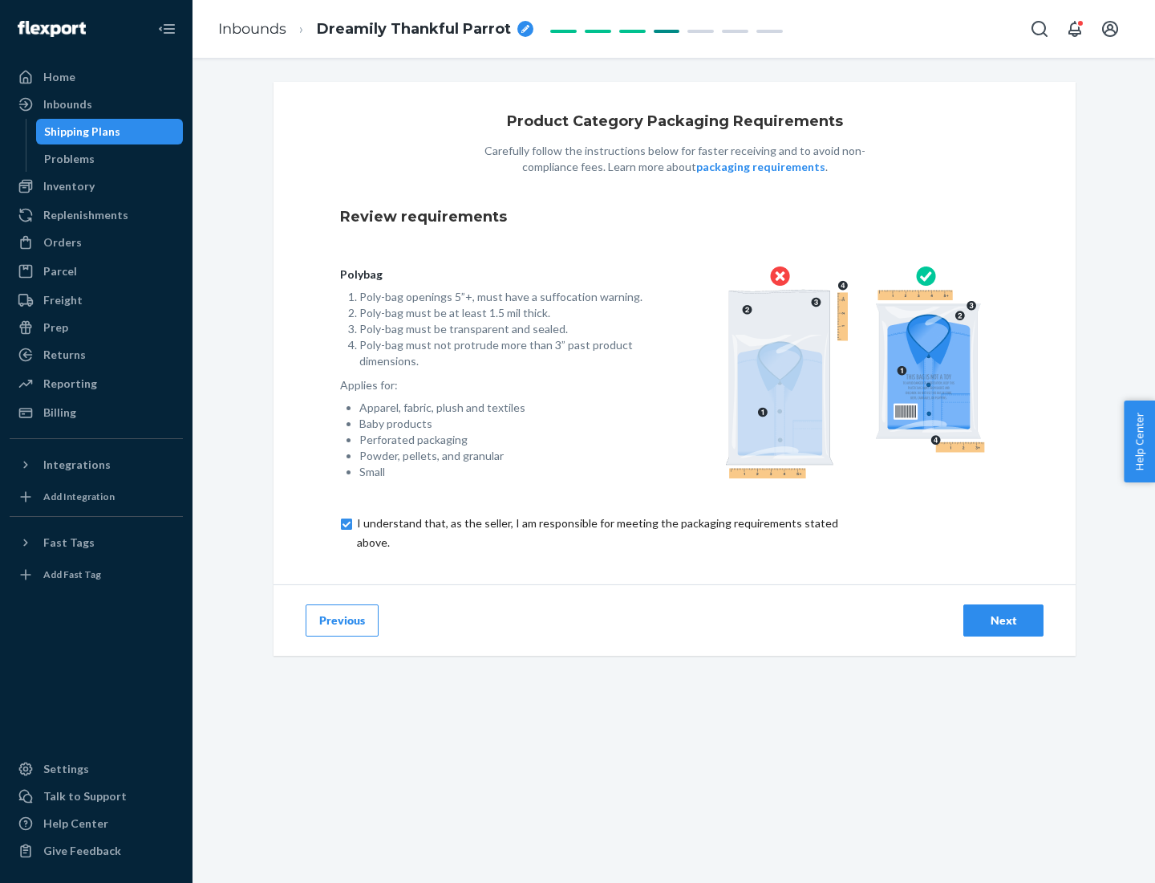
click at [1004, 619] on div "Next" at bounding box center [1003, 620] width 53 height 16
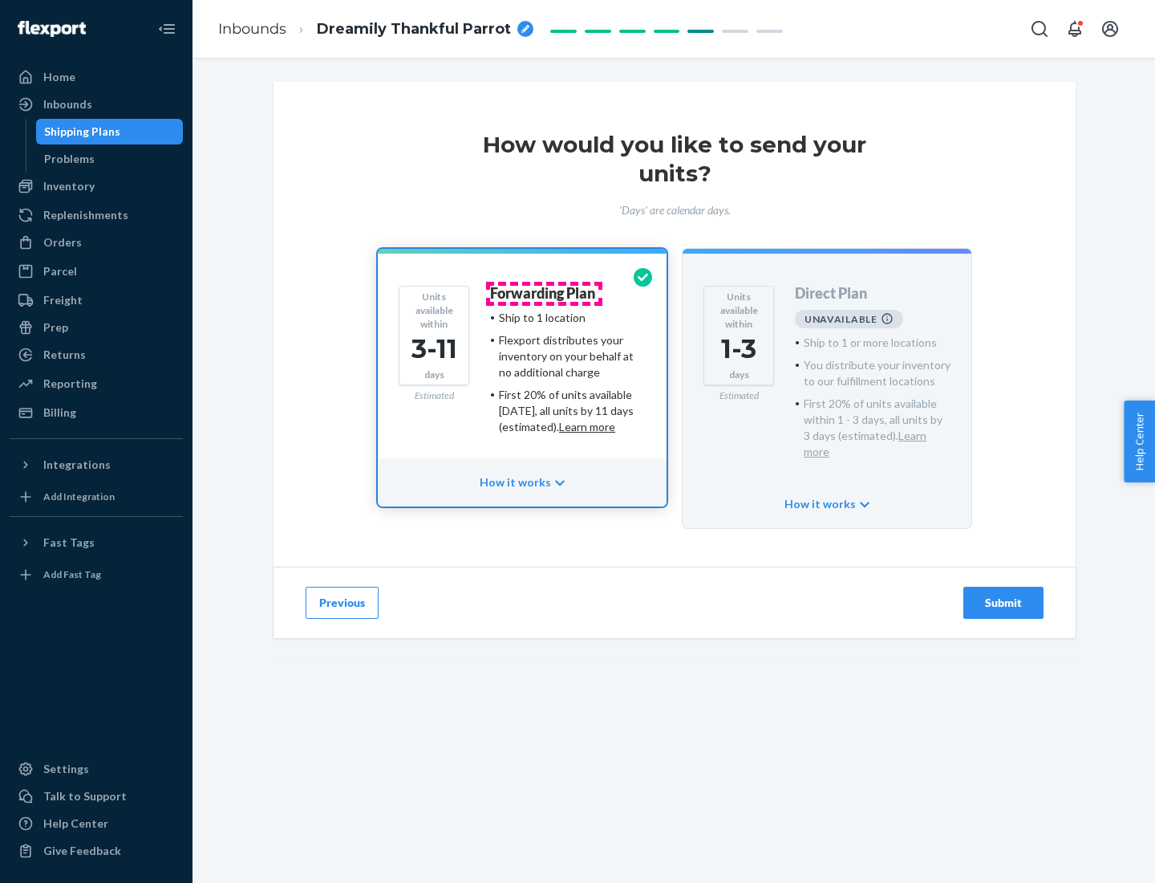
click at [544, 293] on h4 "Forwarding Plan" at bounding box center [542, 294] width 105 height 16
click at [1004, 594] on div "Submit" at bounding box center [1003, 602] width 53 height 16
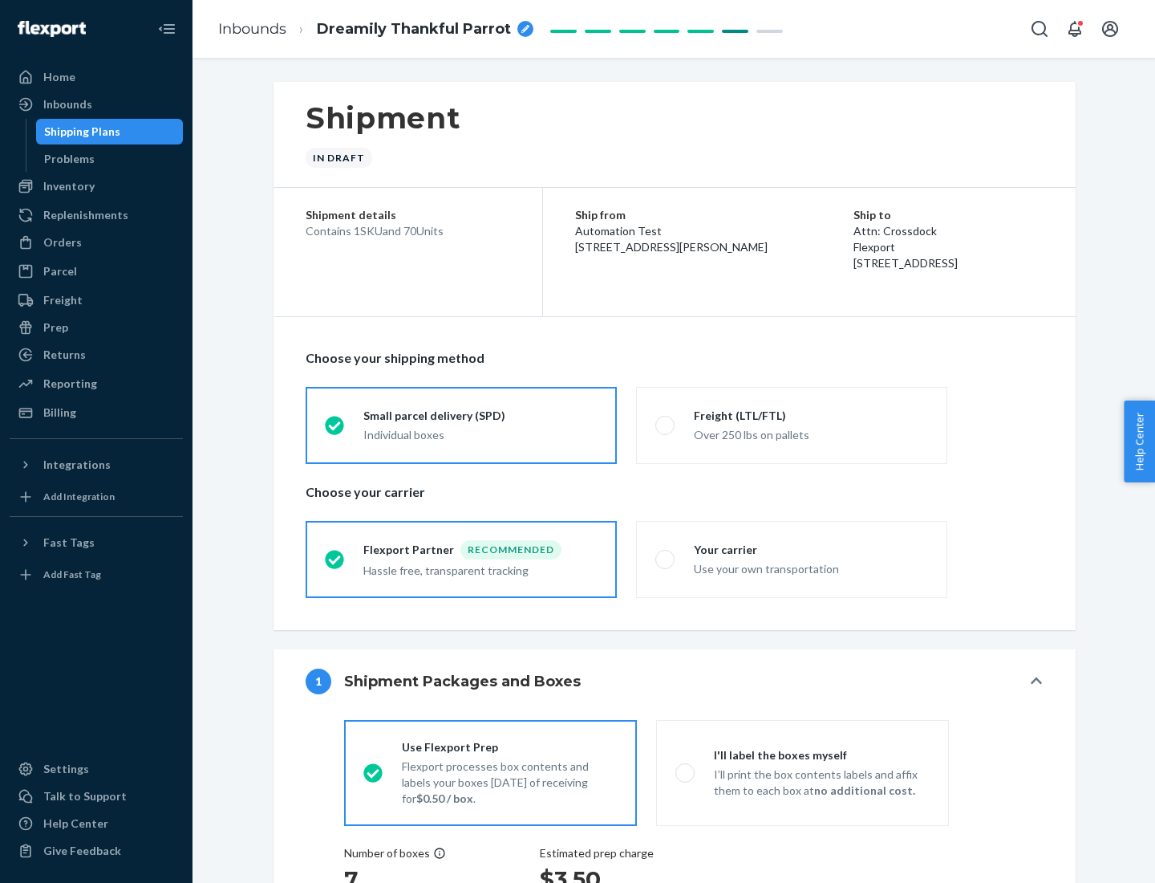
radio input "true"
radio input "false"
radio input "true"
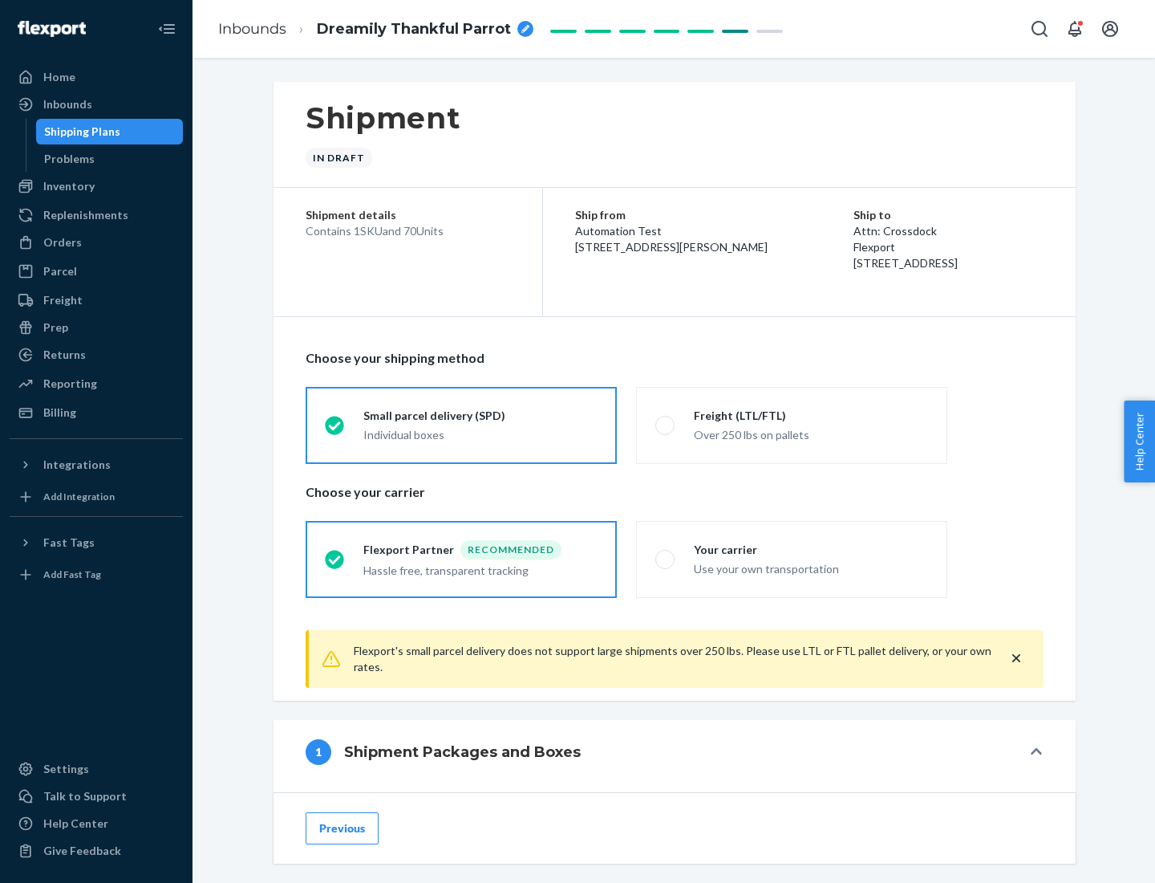
click at [481, 432] on div "Individual boxes" at bounding box center [480, 435] width 234 height 16
click at [335, 430] on input "Small parcel delivery (SPD) Individual boxes" at bounding box center [330, 425] width 10 height 10
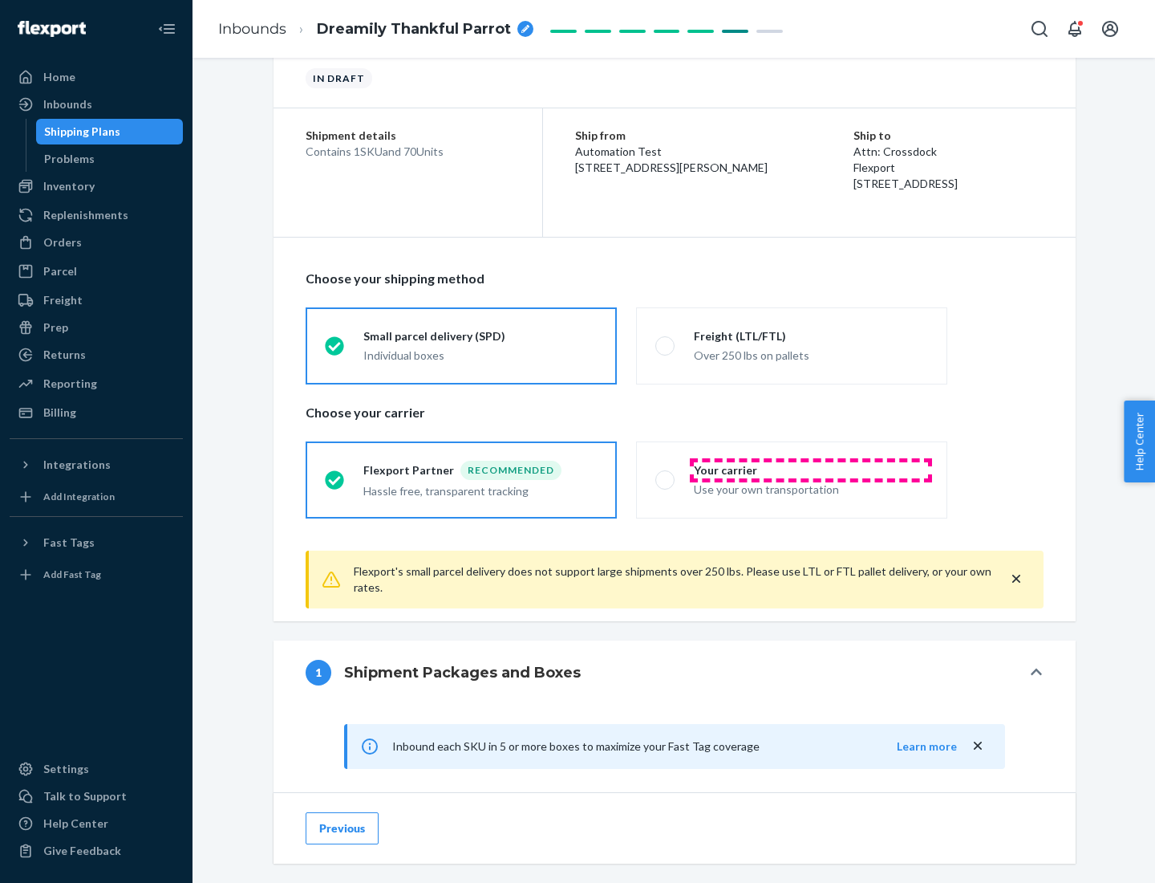
click at [811, 469] on div "Your carrier" at bounding box center [811, 470] width 234 height 16
click at [666, 474] on input "Your carrier Use your own transportation" at bounding box center [660, 479] width 10 height 10
radio input "true"
radio input "false"
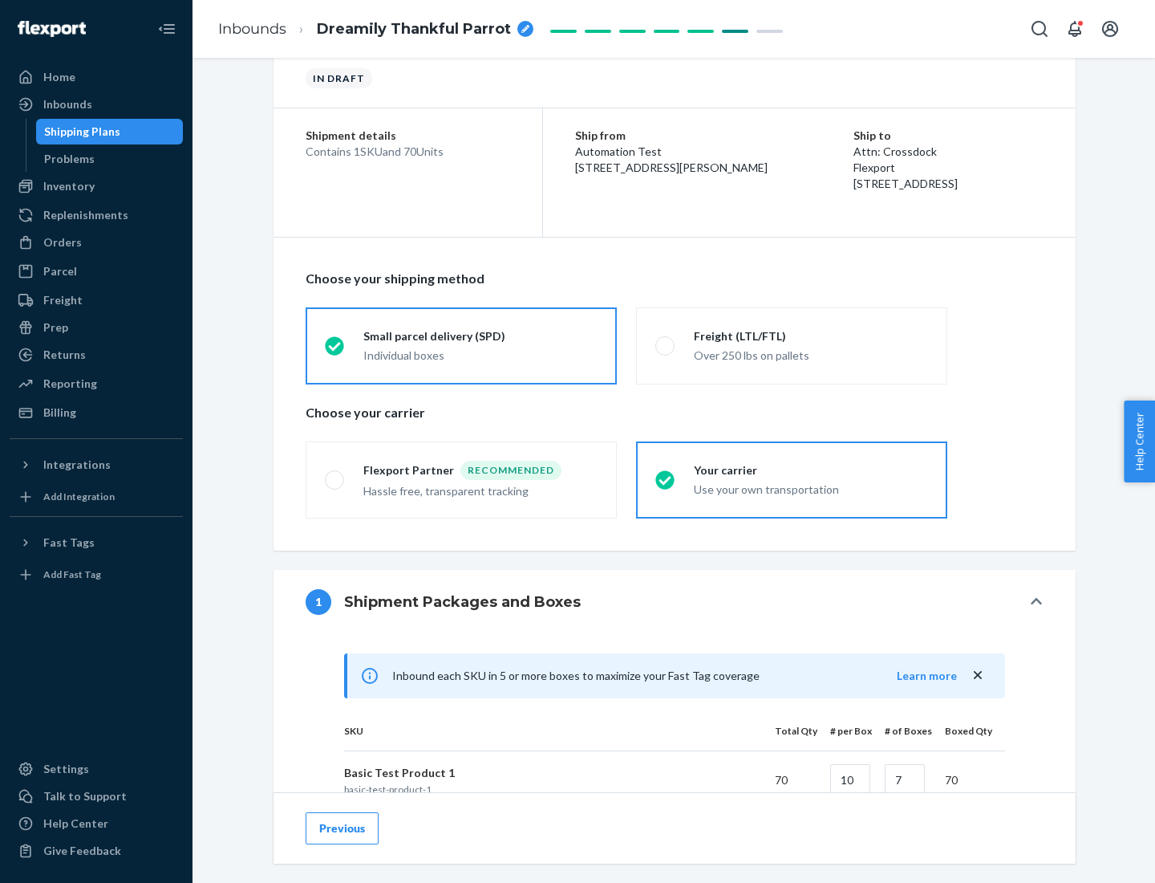
scroll to position [389, 0]
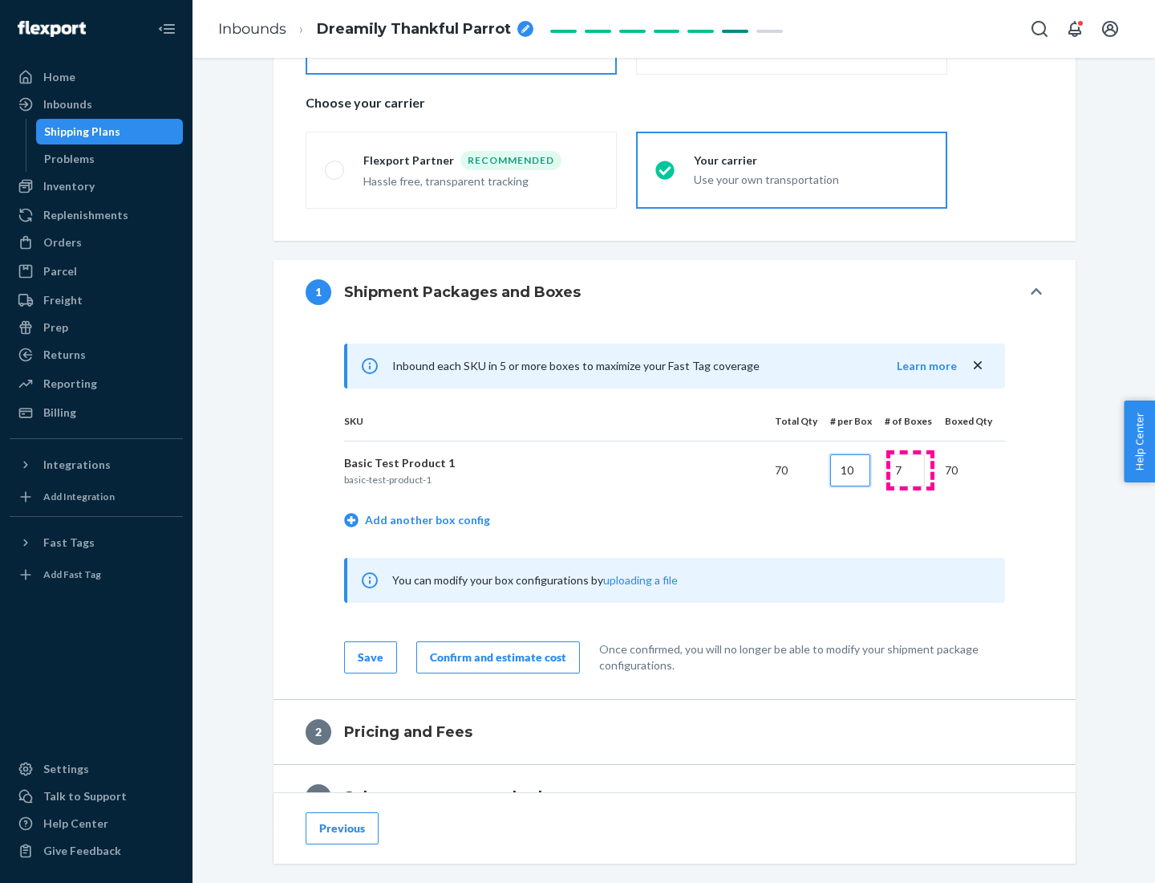
type input "10"
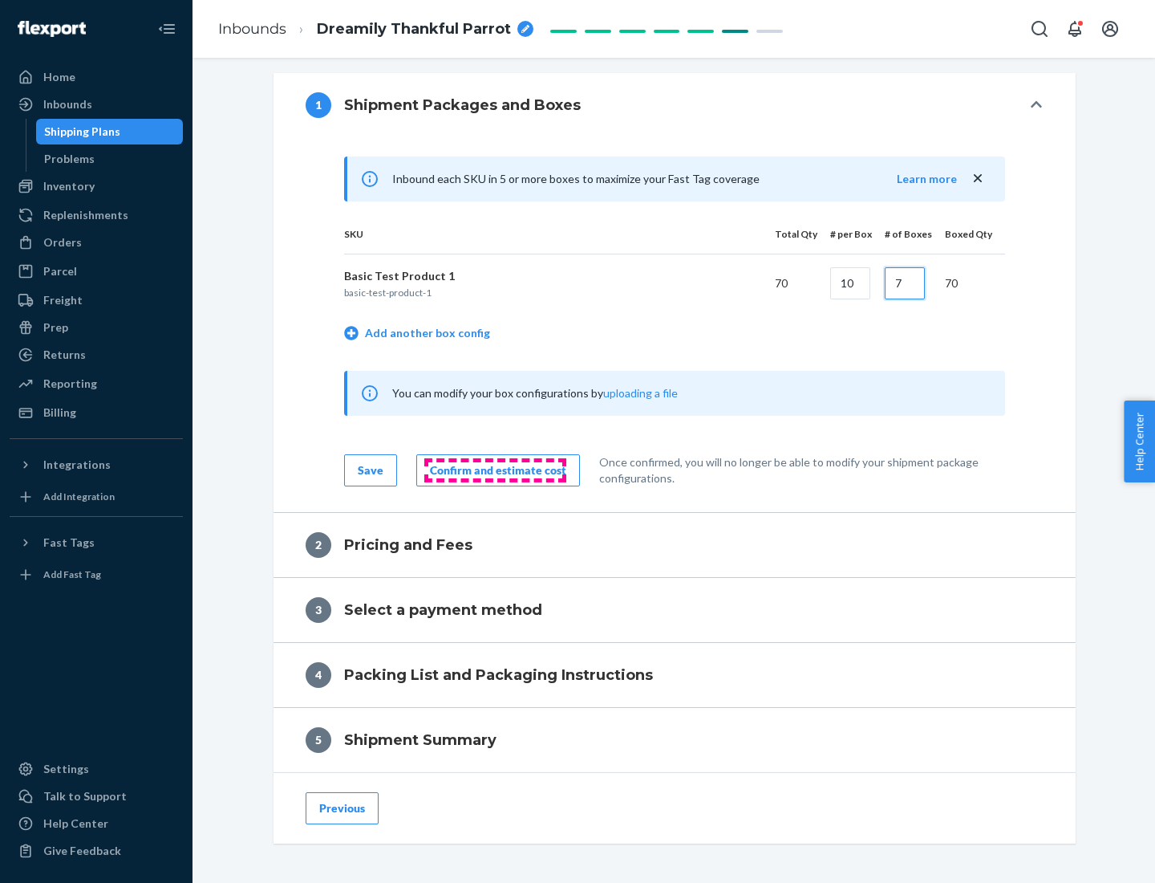
type input "7"
click at [495, 469] on div "Confirm and estimate cost" at bounding box center [498, 470] width 136 height 16
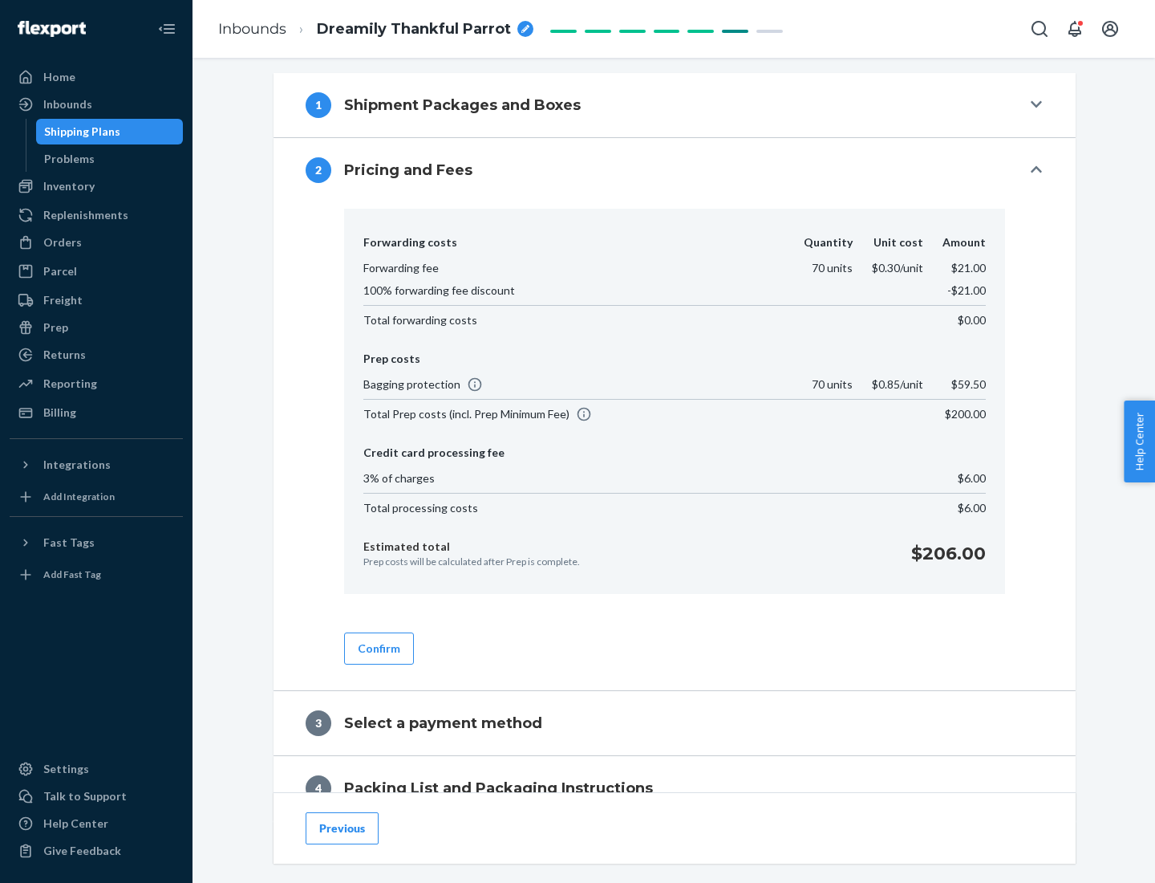
scroll to position [652, 0]
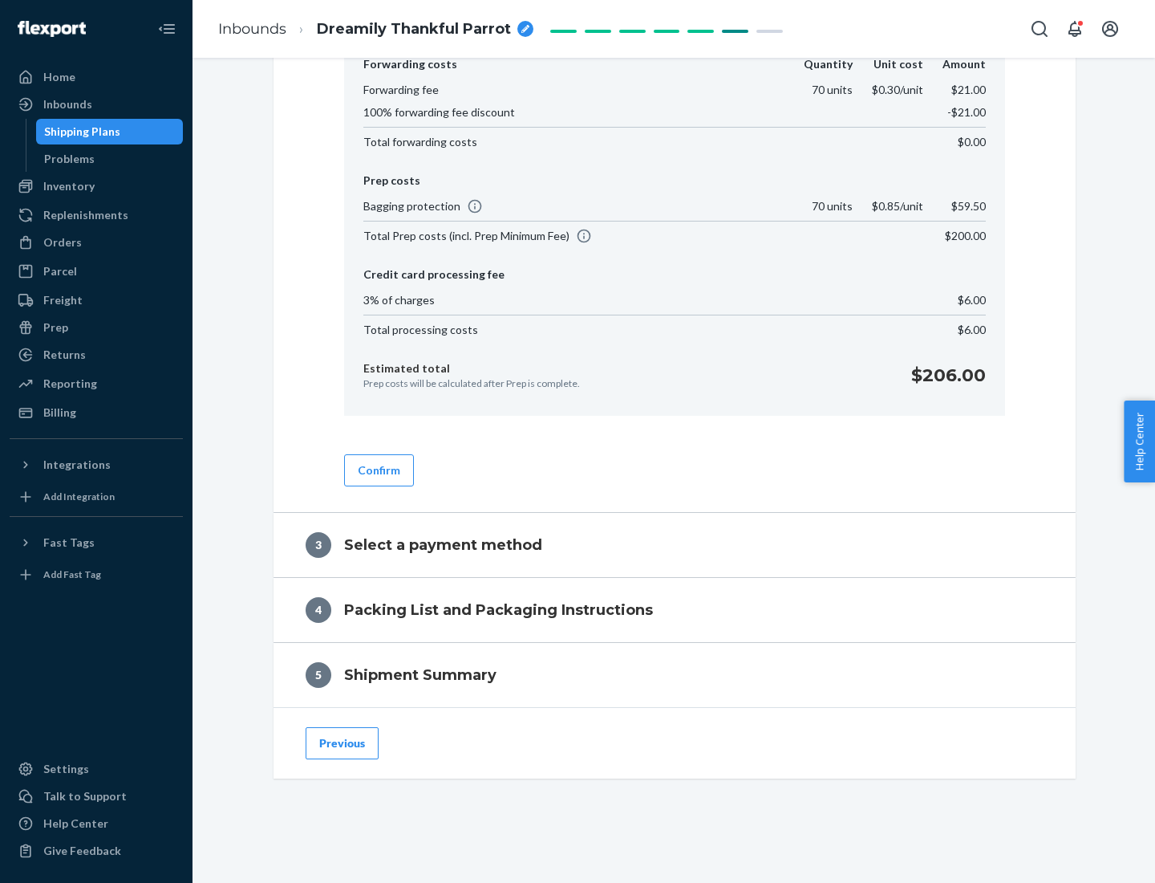
click at [378, 469] on button "Confirm" at bounding box center [379, 470] width 70 height 32
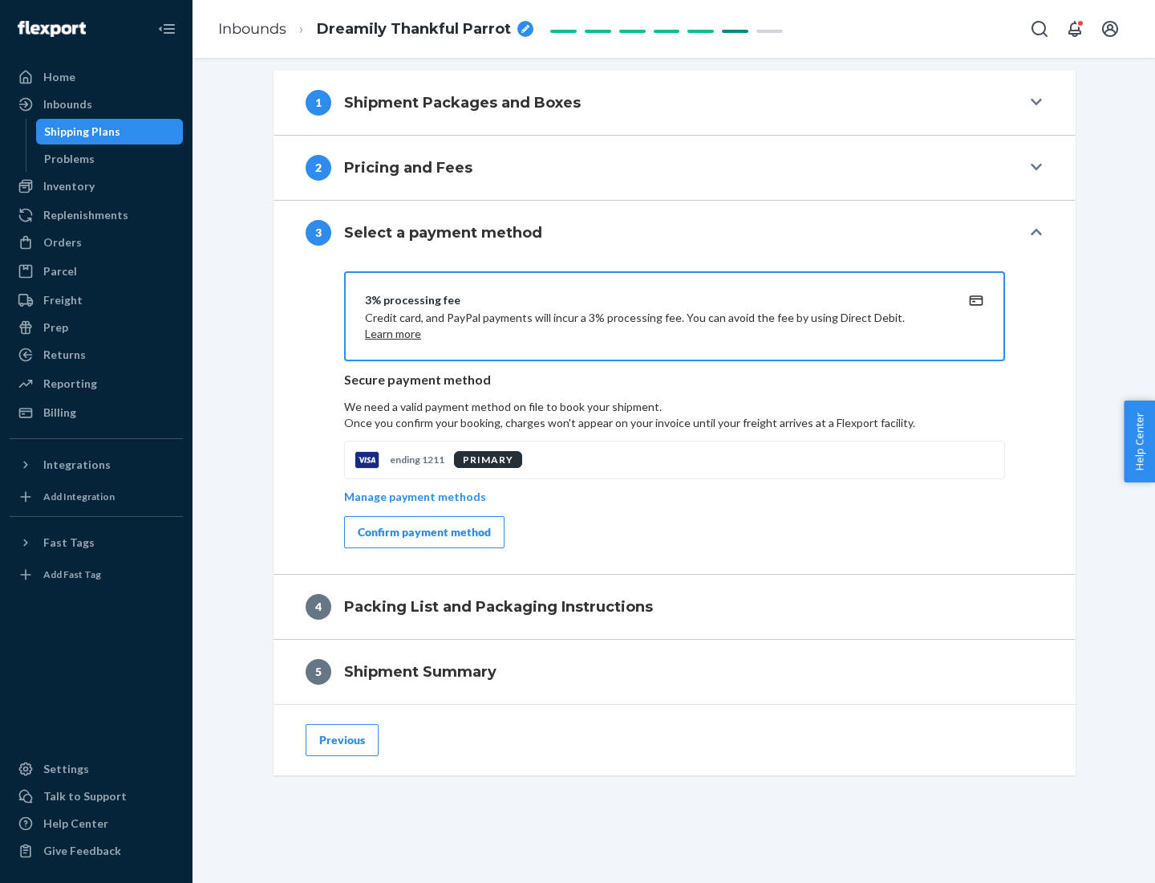
scroll to position [578, 0]
click at [423, 532] on div "Confirm payment method" at bounding box center [424, 532] width 133 height 16
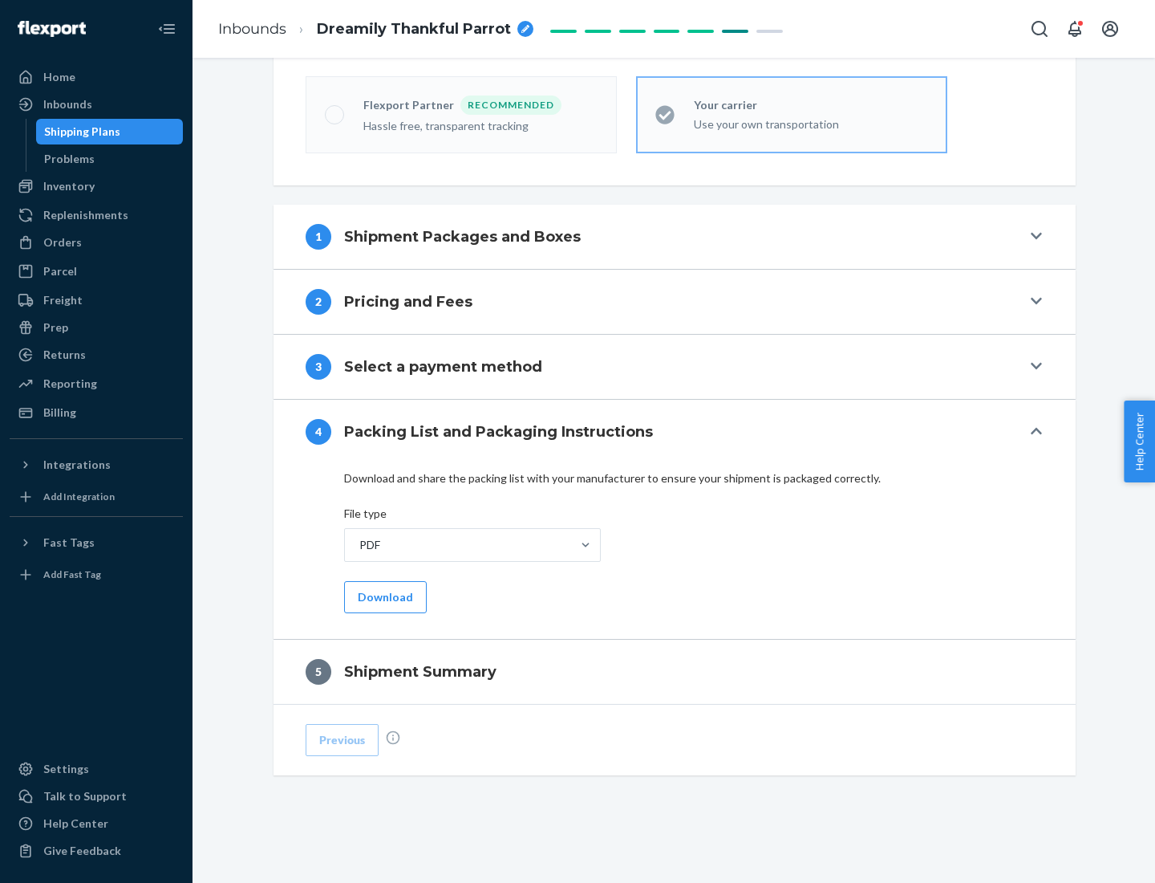
scroll to position [444, 0]
click at [383, 596] on button "Download" at bounding box center [385, 597] width 83 height 32
